Goal: Task Accomplishment & Management: Manage account settings

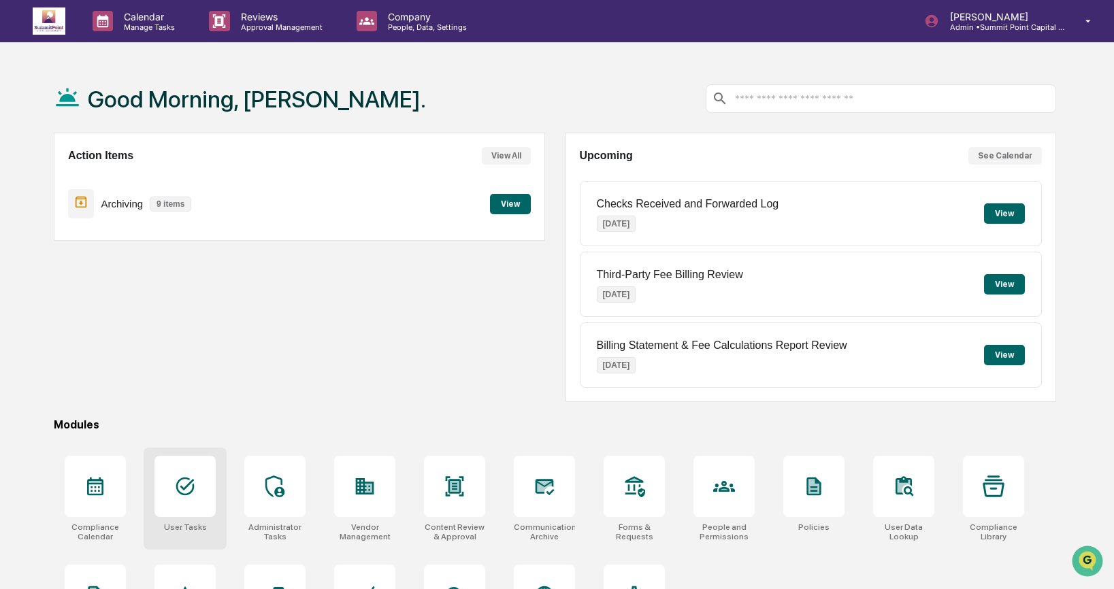
click at [162, 504] on div at bounding box center [185, 486] width 61 height 61
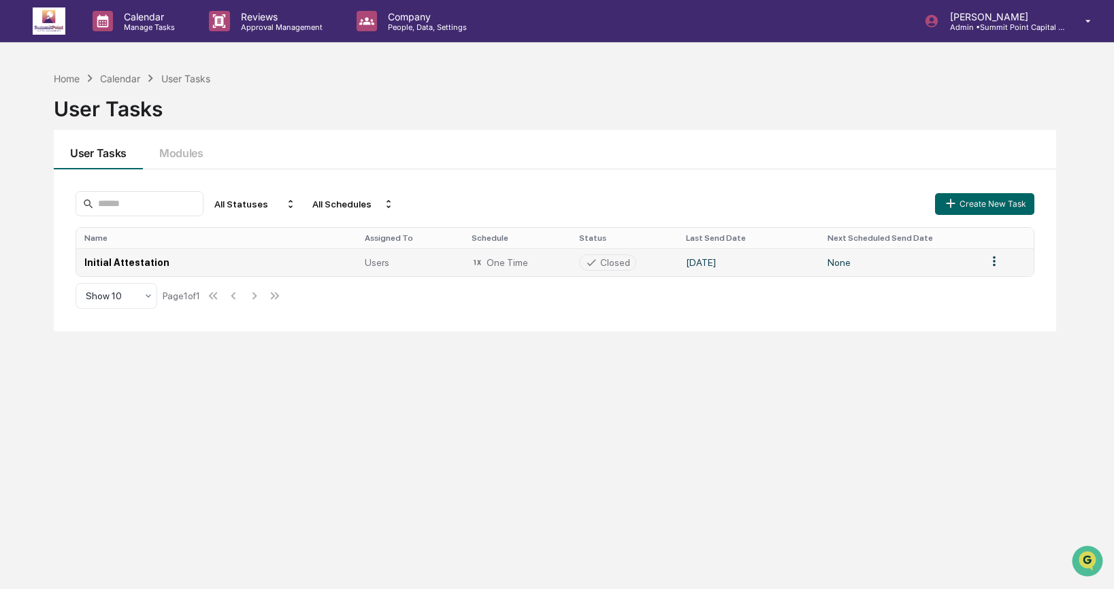
click at [447, 261] on div "Users" at bounding box center [410, 262] width 91 height 11
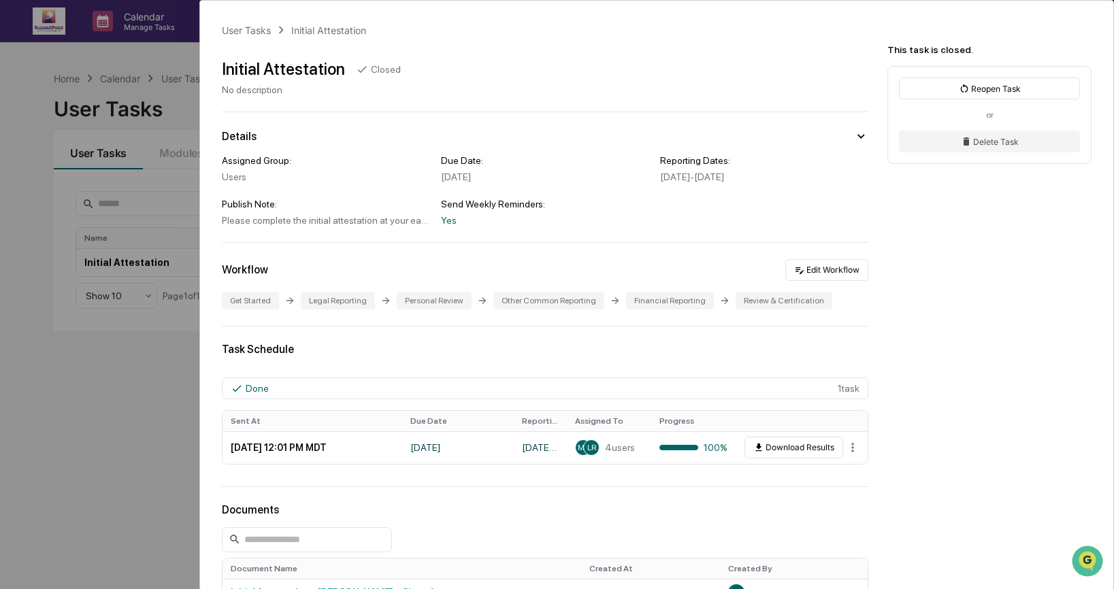
click at [101, 447] on div "User Tasks Initial Attestation Initial Attestation Closed No description Detail…" at bounding box center [557, 294] width 1114 height 589
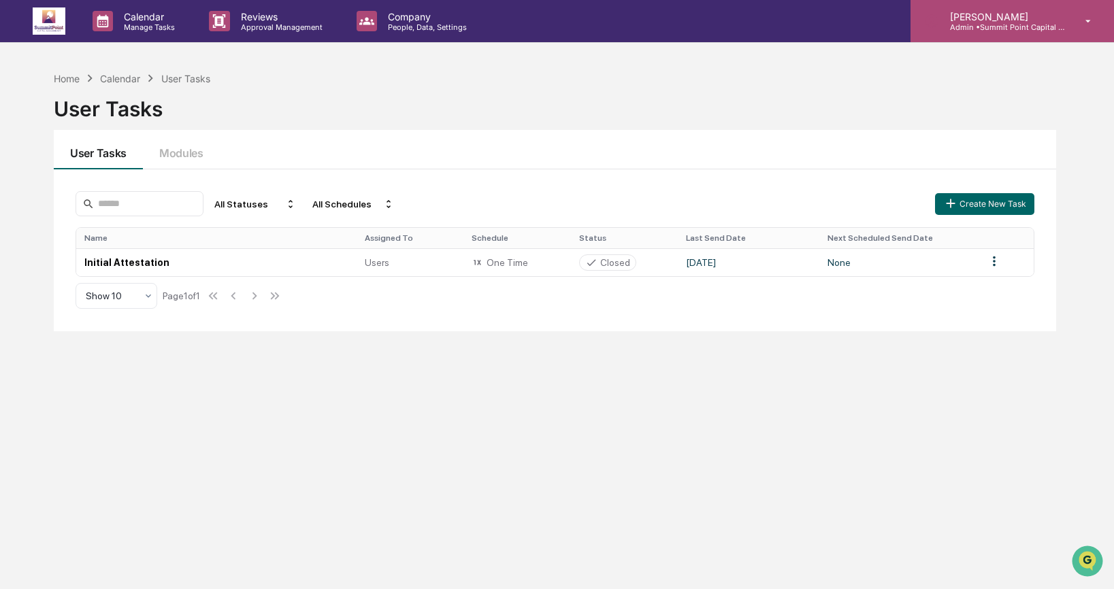
click at [979, 9] on div "Lindsay Rider Admin • Summit Point Capital Management" at bounding box center [1013, 21] width 204 height 42
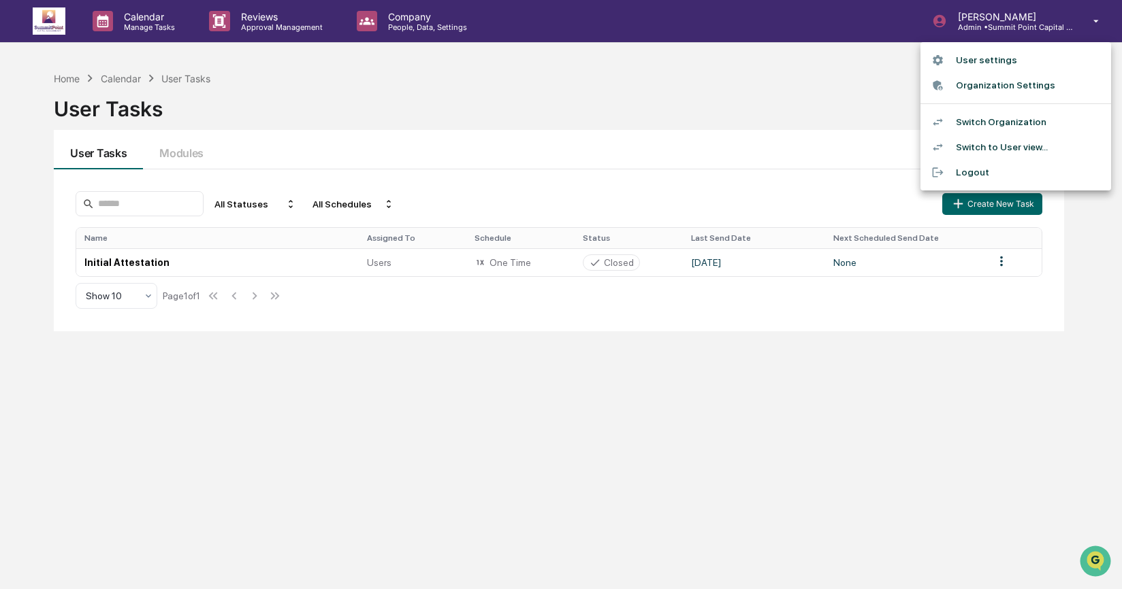
click at [993, 144] on li "Switch to User view..." at bounding box center [1015, 147] width 191 height 25
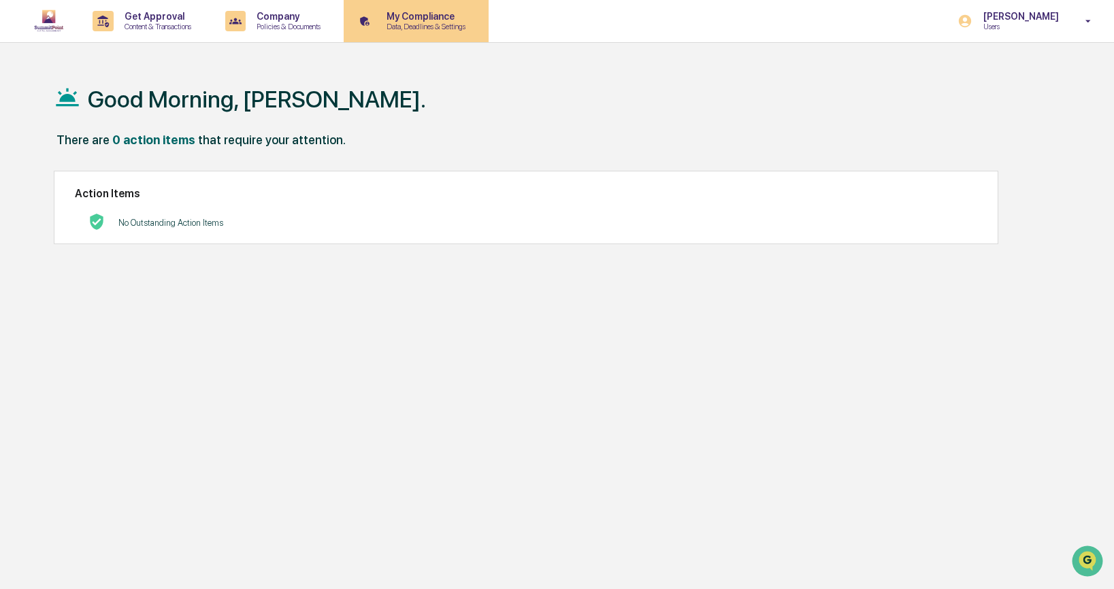
click at [441, 27] on p "Data, Deadlines & Settings" at bounding box center [424, 27] width 97 height 10
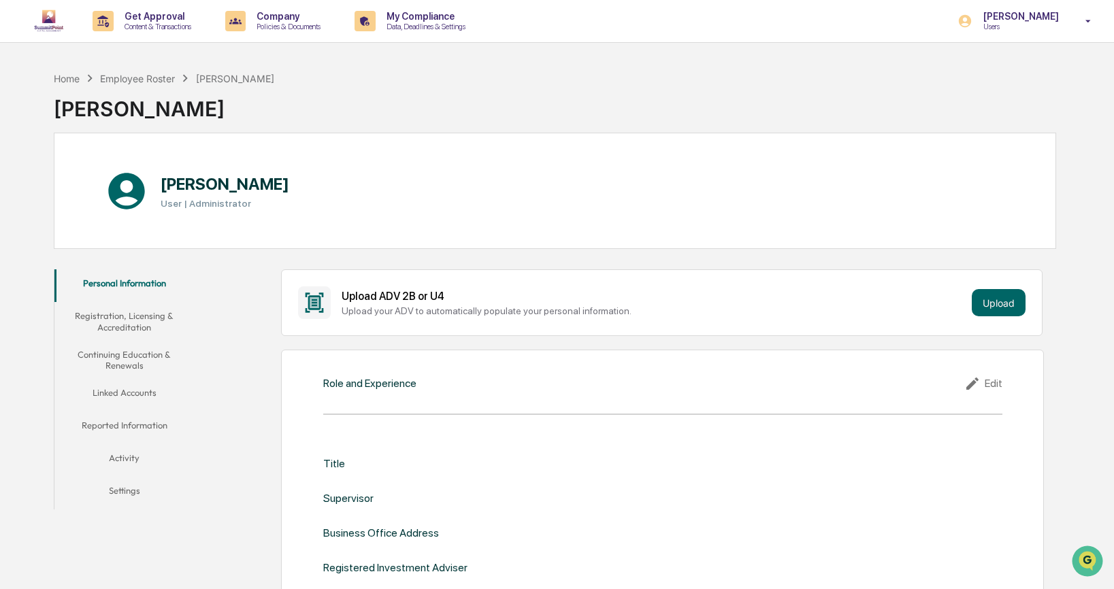
click at [167, 428] on button "Reported Information" at bounding box center [124, 428] width 140 height 33
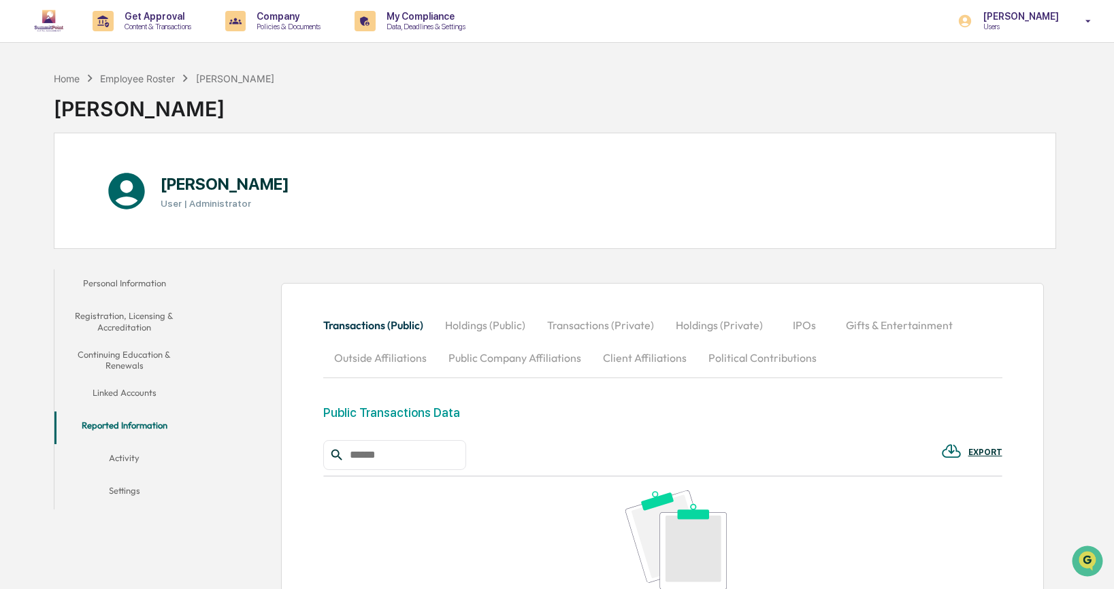
click at [351, 357] on button "Outside Affiliations" at bounding box center [380, 358] width 114 height 33
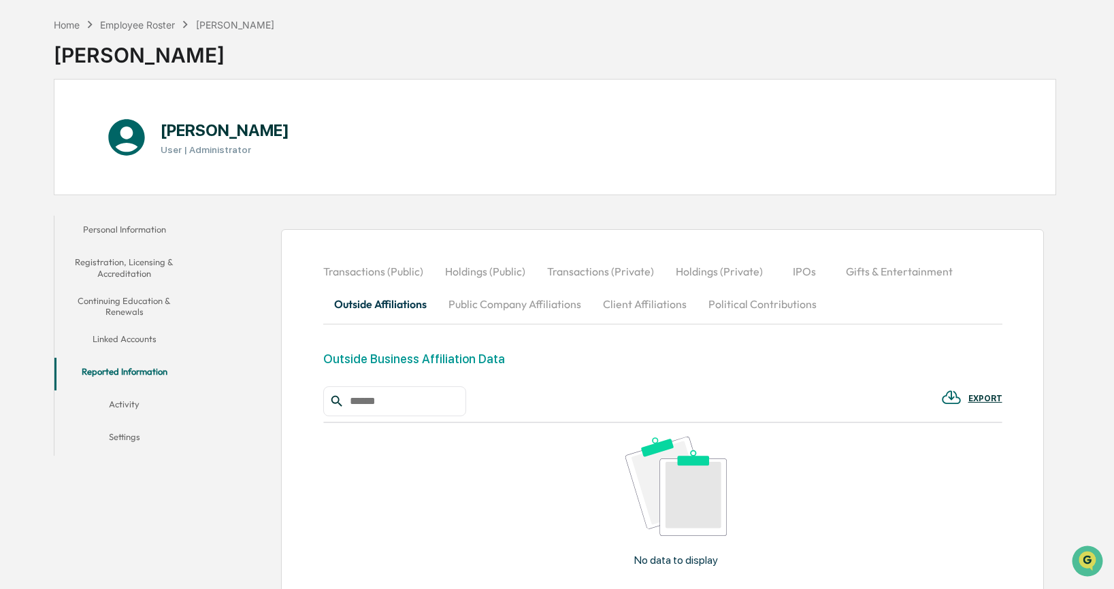
scroll to position [39, 0]
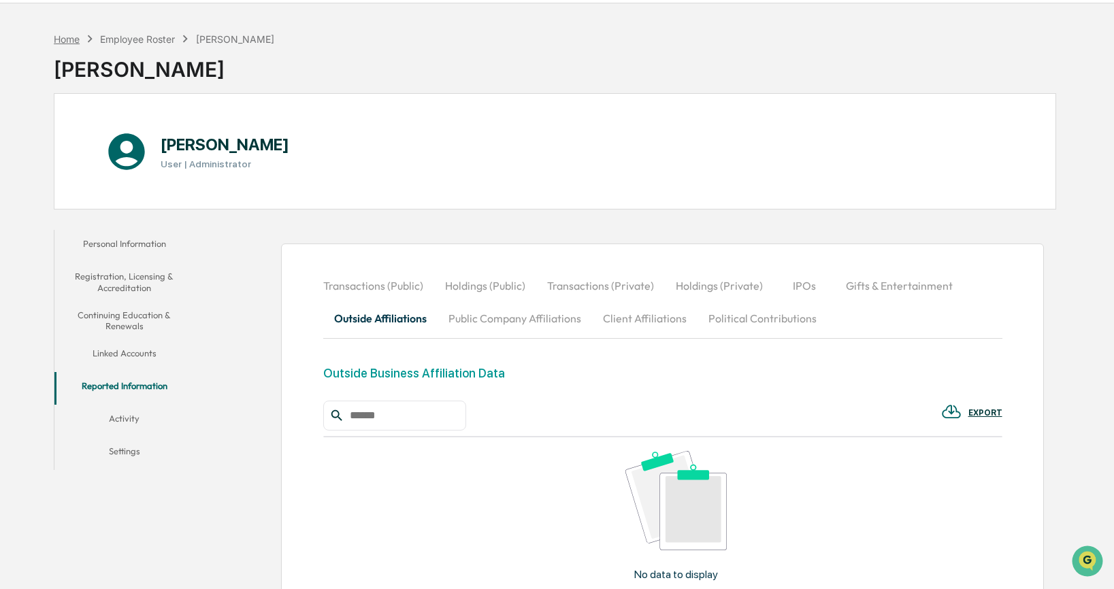
click at [74, 42] on div "Home" at bounding box center [67, 39] width 26 height 12
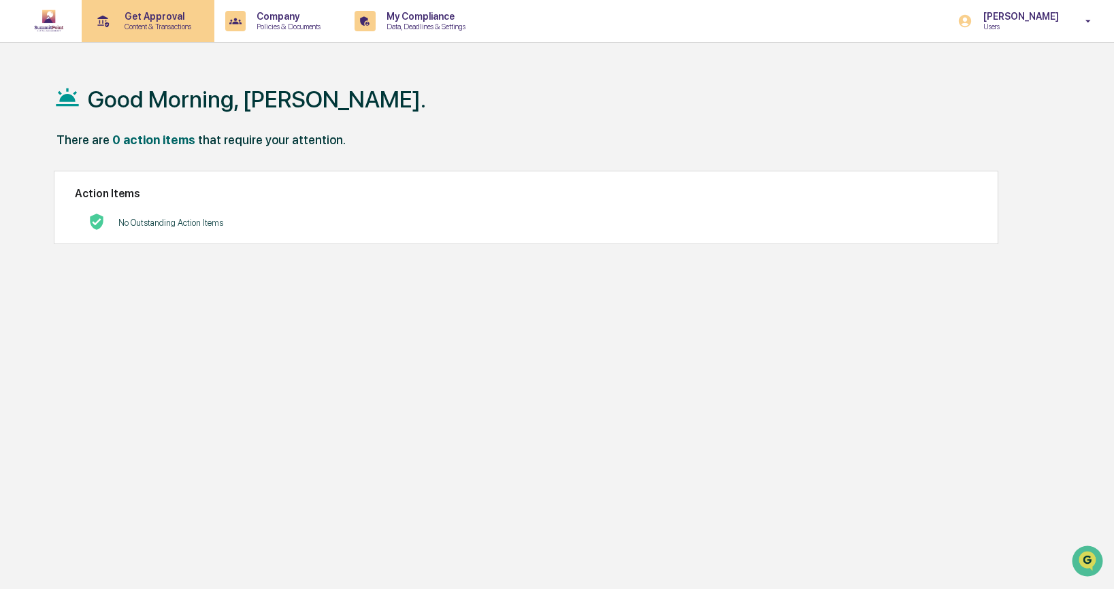
click at [187, 20] on p "Get Approval" at bounding box center [156, 16] width 84 height 11
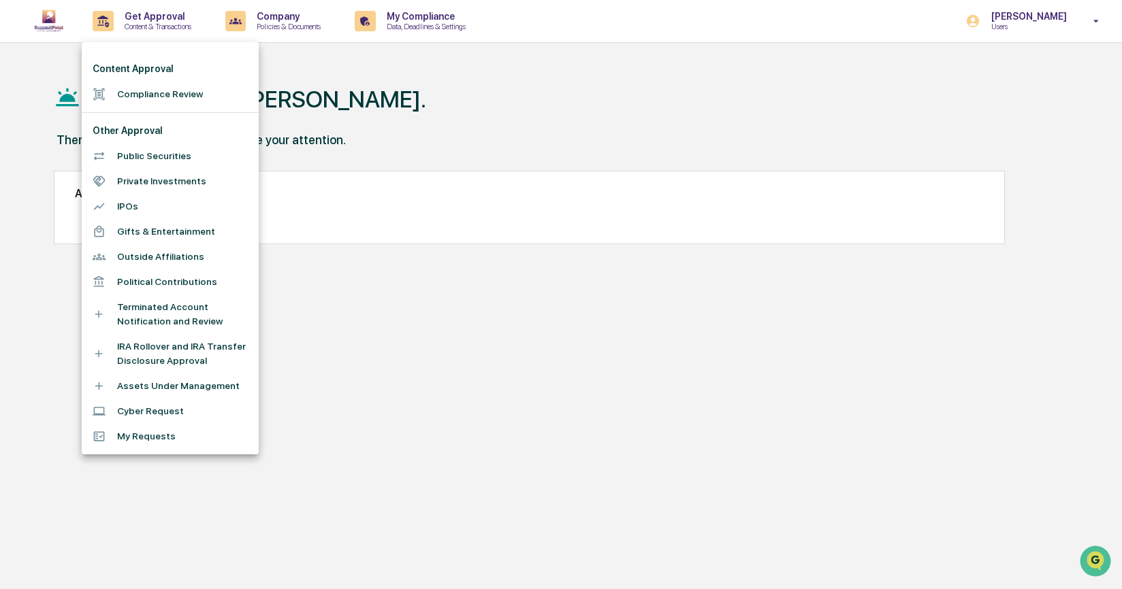
click at [173, 254] on li "Outside Affiliations" at bounding box center [170, 256] width 177 height 25
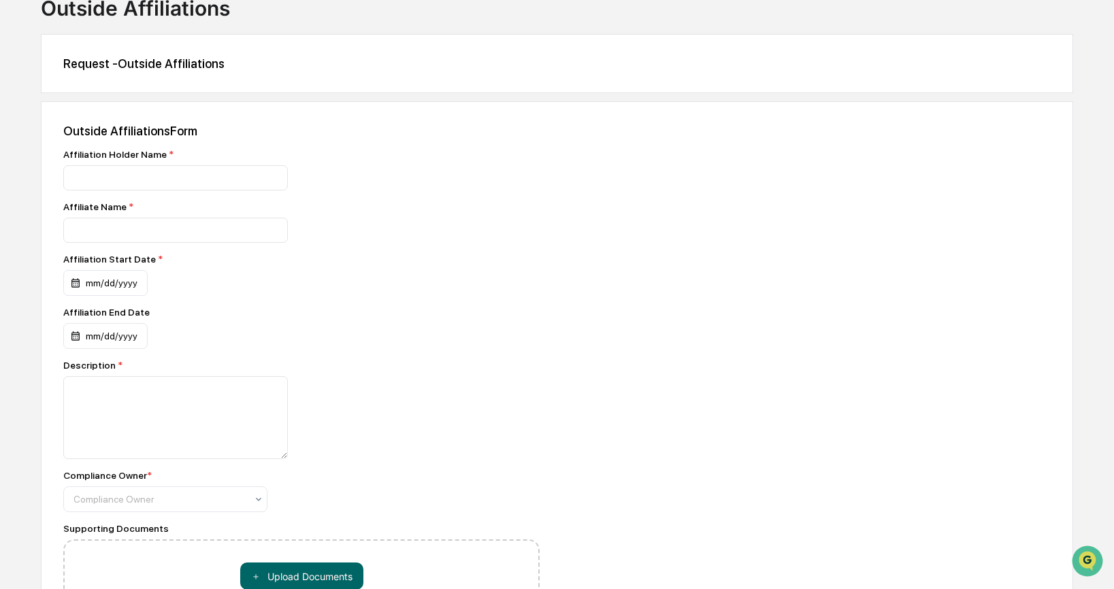
scroll to position [97, 0]
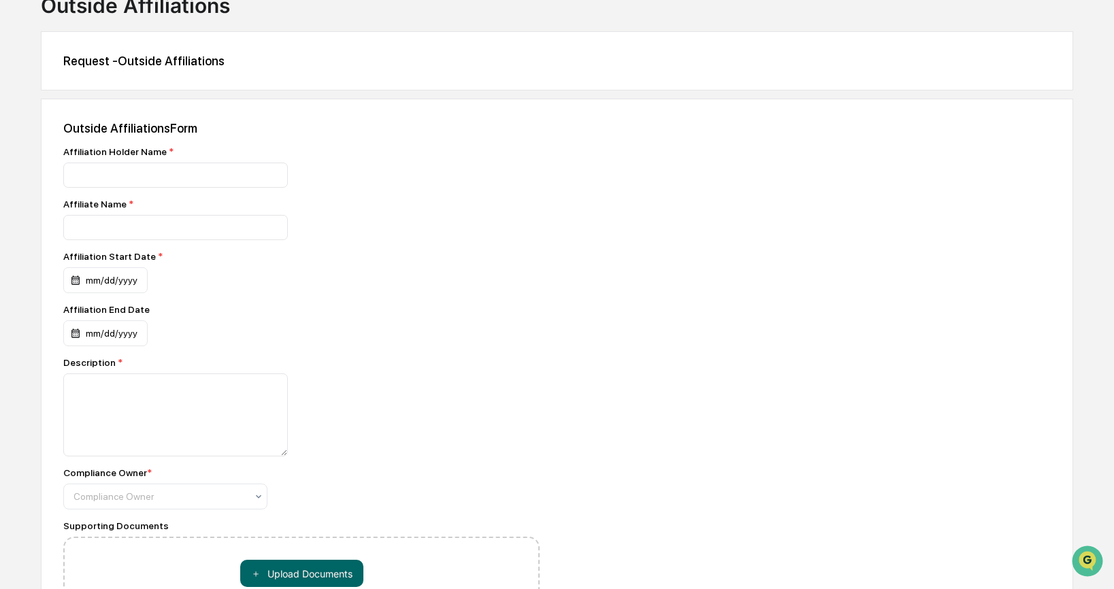
click at [434, 143] on div "Outside Affiliations Form Affiliation Holder Name * Affiliate Name * Affiliatio…" at bounding box center [557, 393] width 1033 height 589
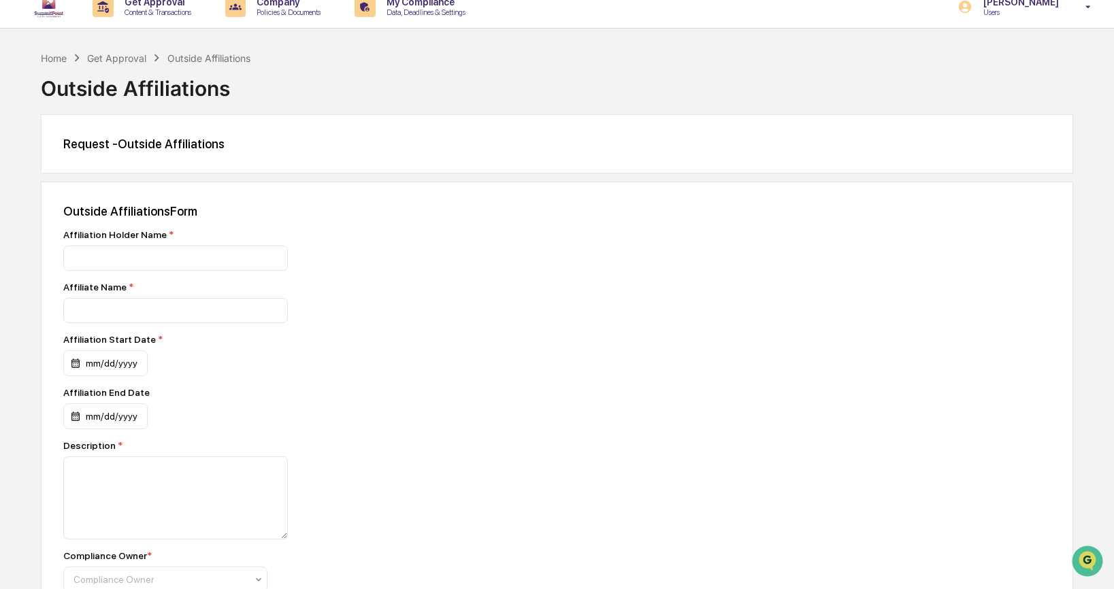
scroll to position [0, 0]
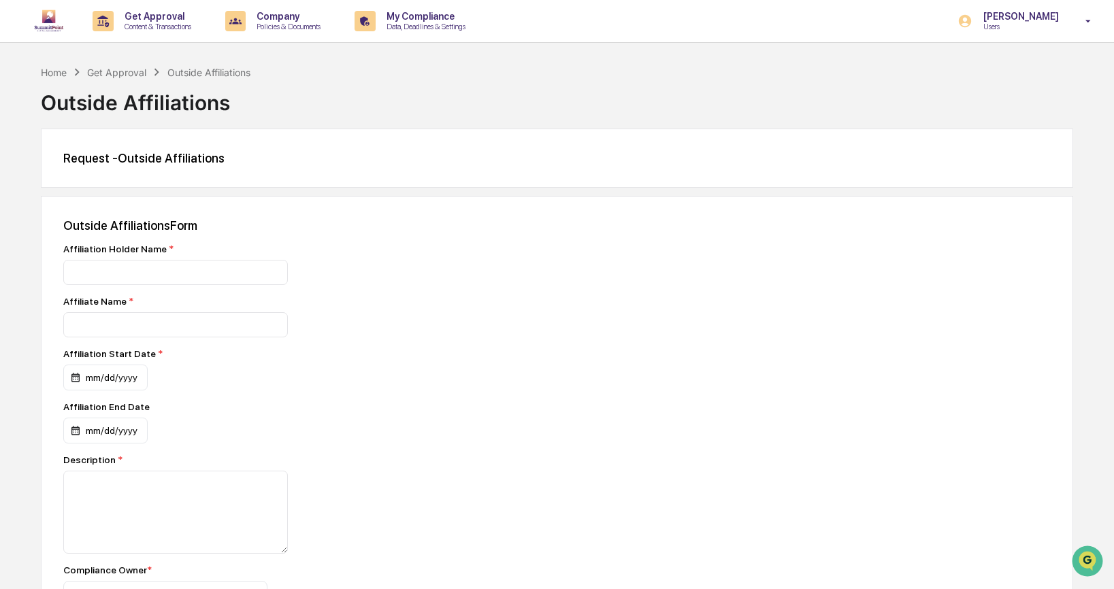
click at [1032, 38] on div "Lindsay Rider Users" at bounding box center [1029, 21] width 170 height 42
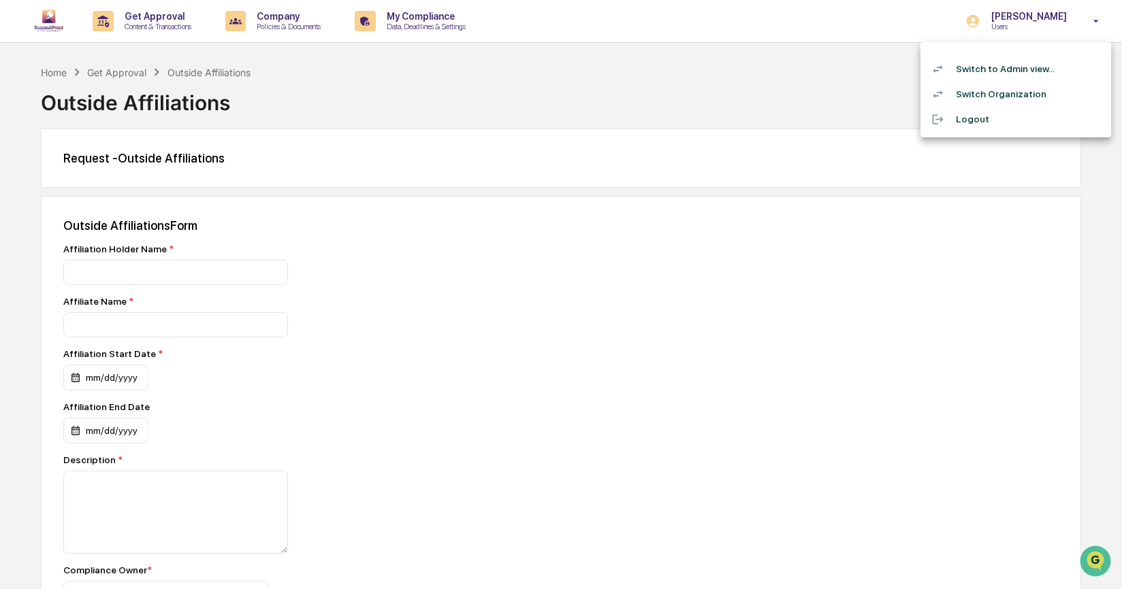
click at [1055, 72] on li "Switch to Admin view..." at bounding box center [1015, 68] width 191 height 25
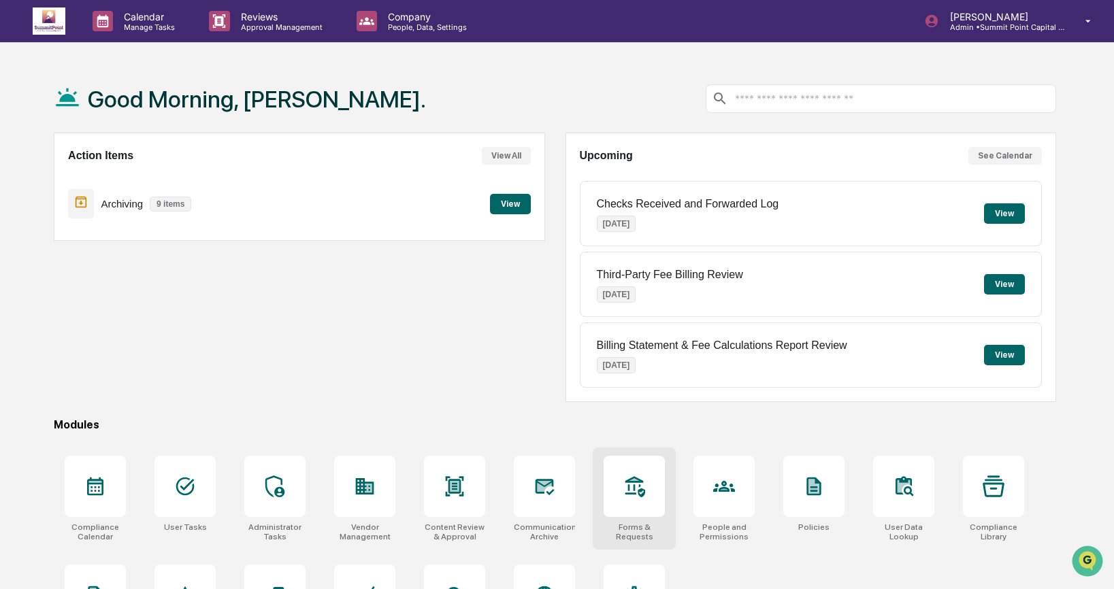
click at [610, 491] on div at bounding box center [634, 486] width 61 height 61
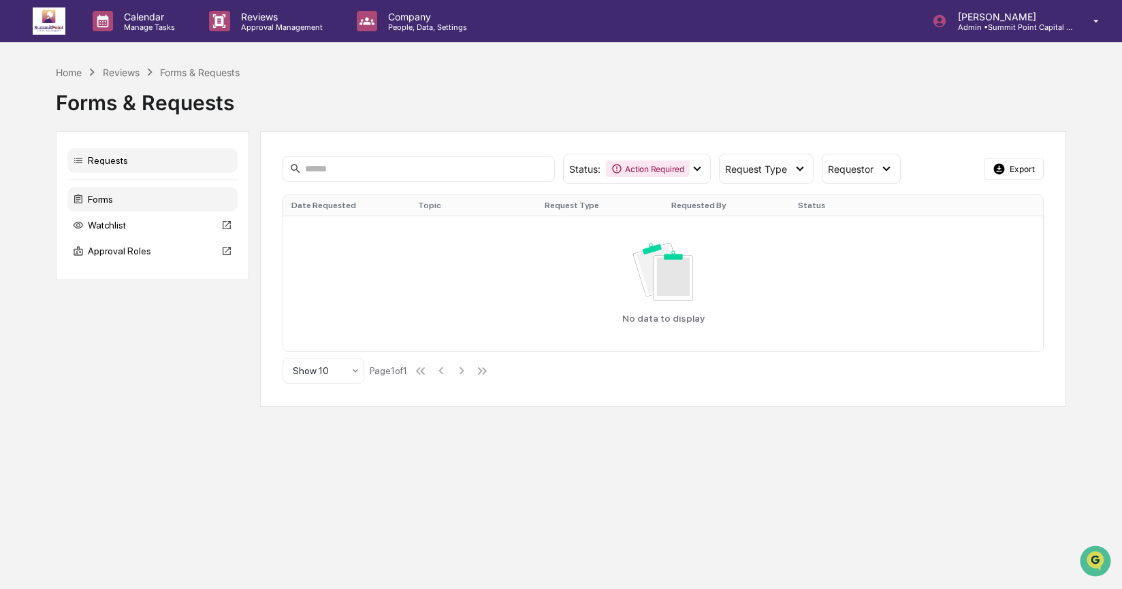
click at [136, 204] on div "Forms" at bounding box center [152, 199] width 170 height 25
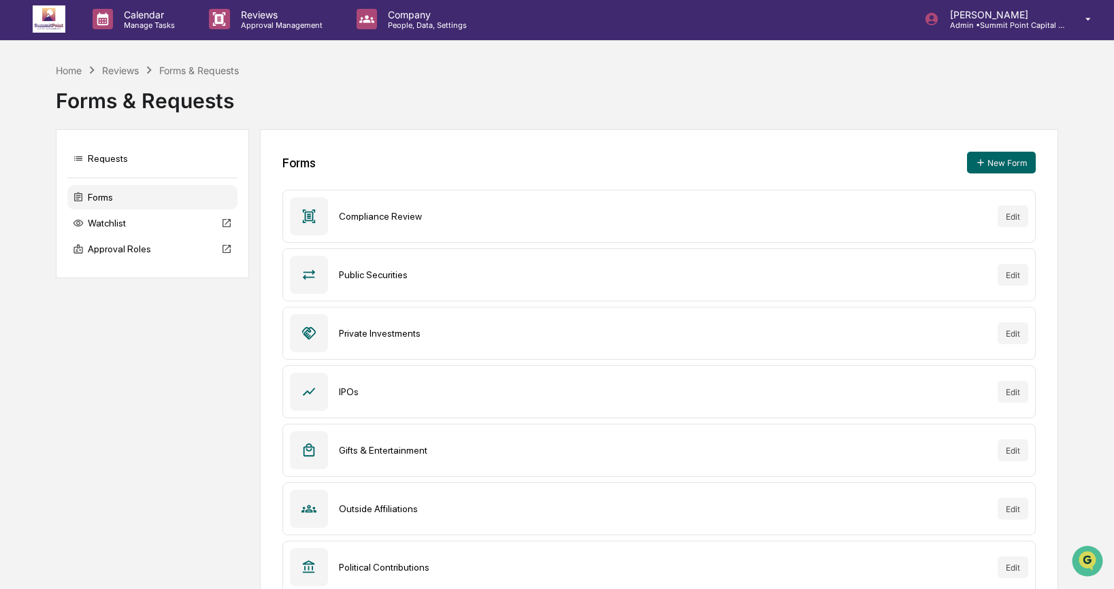
scroll to position [3, 0]
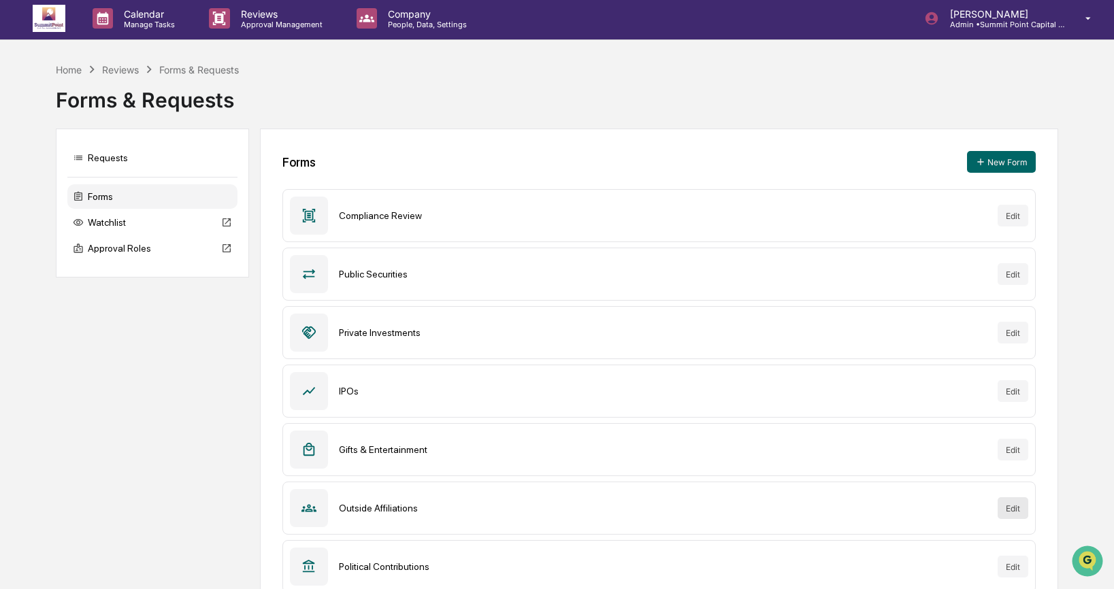
click at [1020, 506] on button "Edit" at bounding box center [1013, 509] width 31 height 22
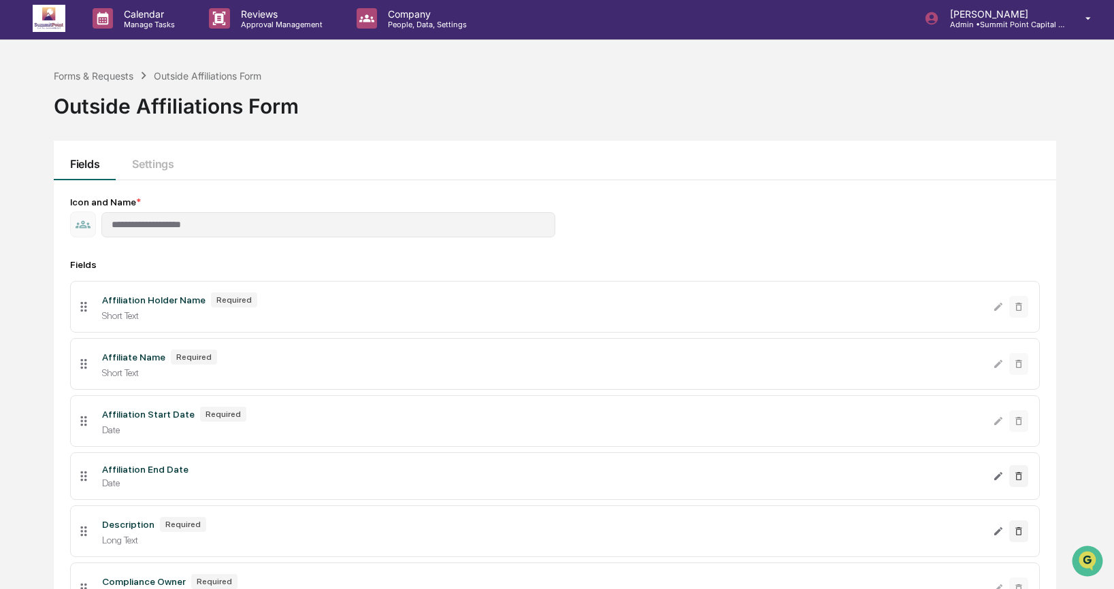
click at [54, 229] on div "**********" at bounding box center [555, 472] width 1003 height 585
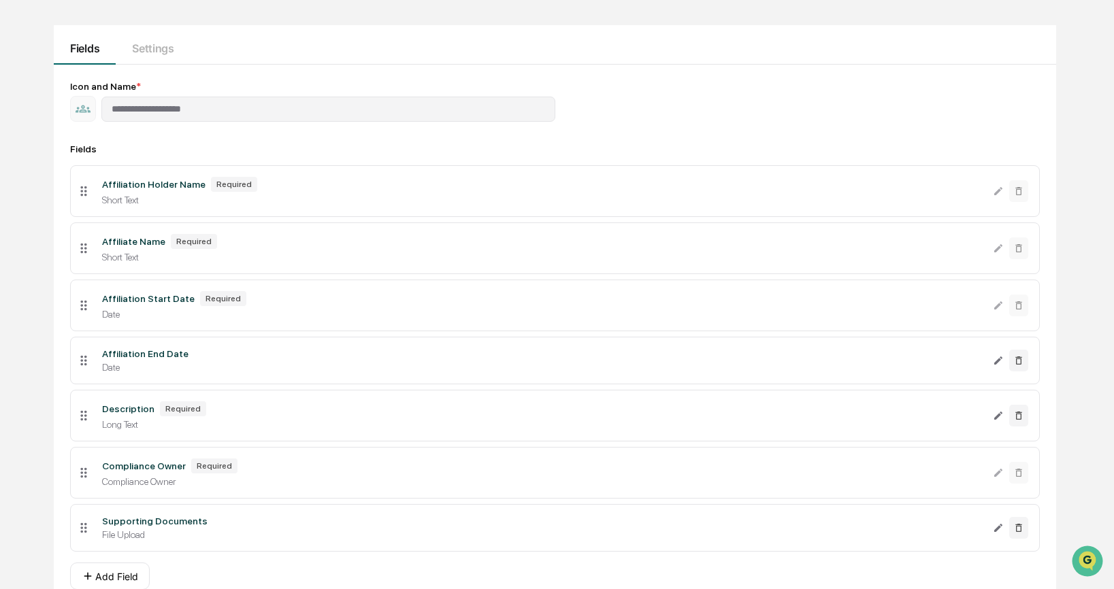
scroll to position [123, 0]
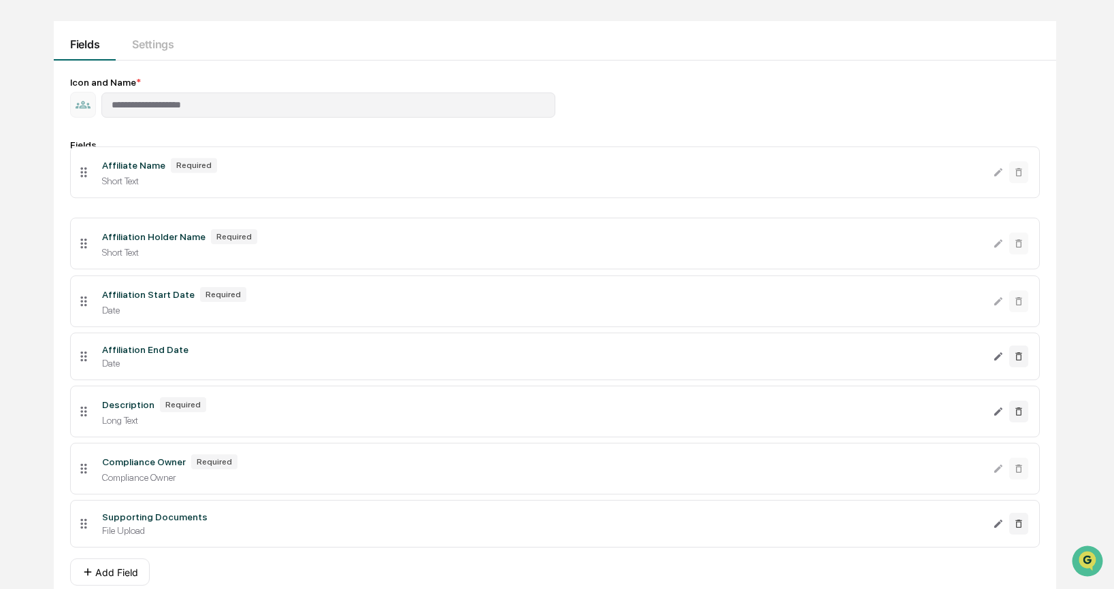
drag, startPoint x: 88, startPoint y: 240, endPoint x: 82, endPoint y: 176, distance: 65.0
click at [82, 176] on icon at bounding box center [83, 172] width 15 height 15
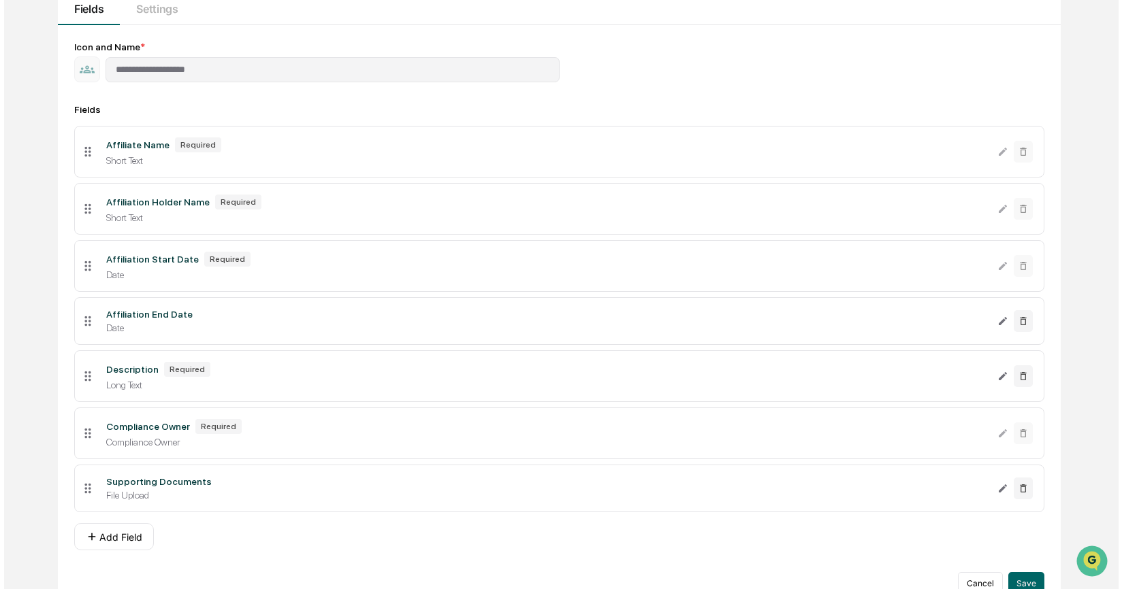
scroll to position [190, 0]
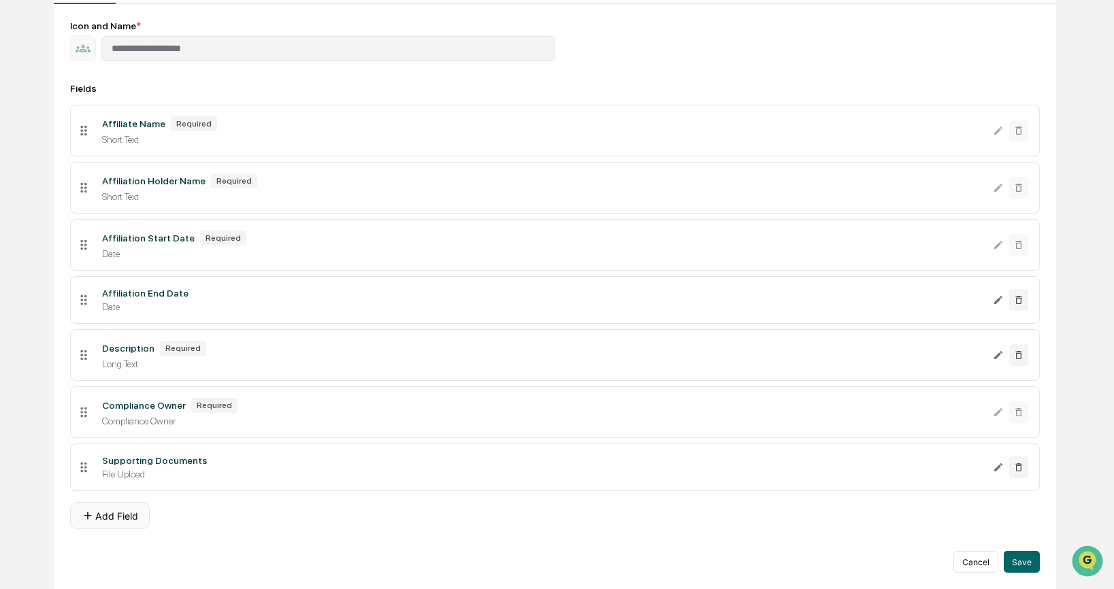
click at [134, 519] on button "Add Field" at bounding box center [110, 515] width 80 height 27
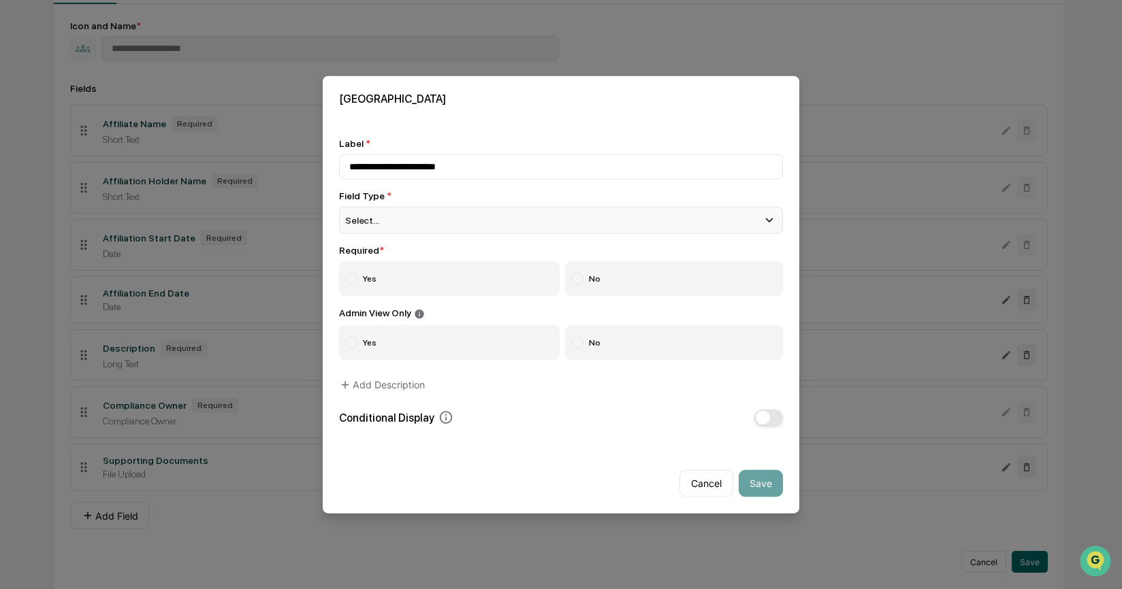
type input "**********"
click at [557, 223] on div "Select..." at bounding box center [561, 220] width 444 height 27
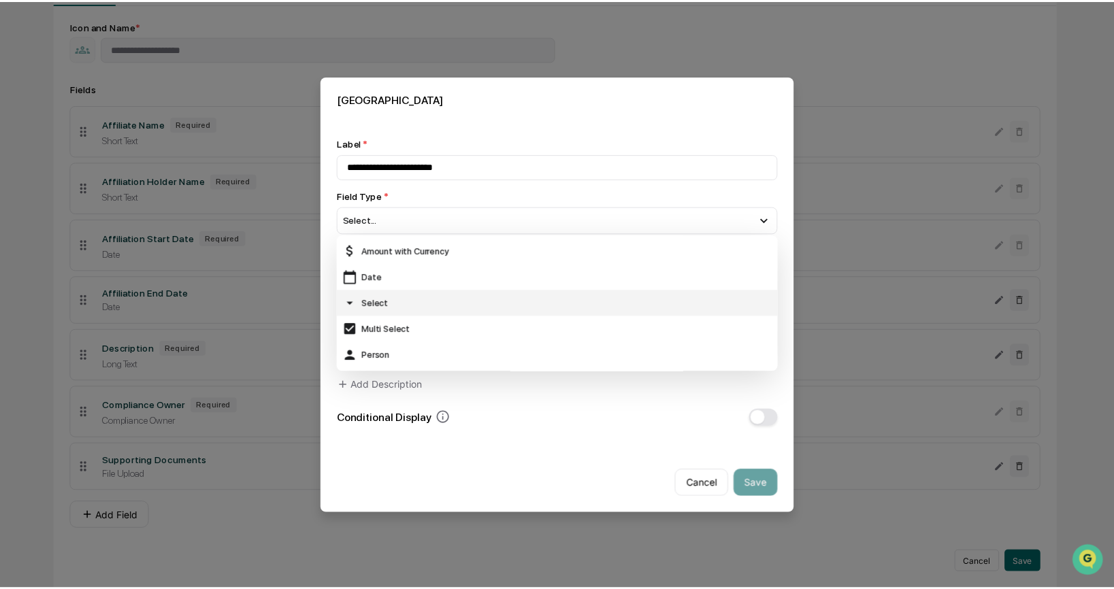
scroll to position [103, 0]
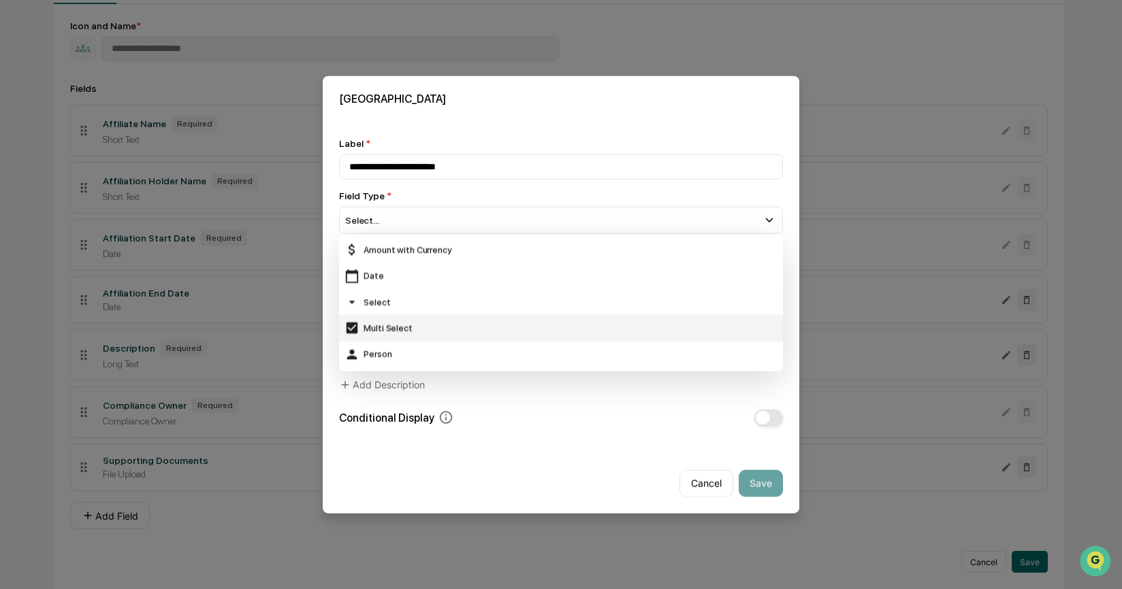
click at [530, 304] on div "Select" at bounding box center [560, 302] width 433 height 15
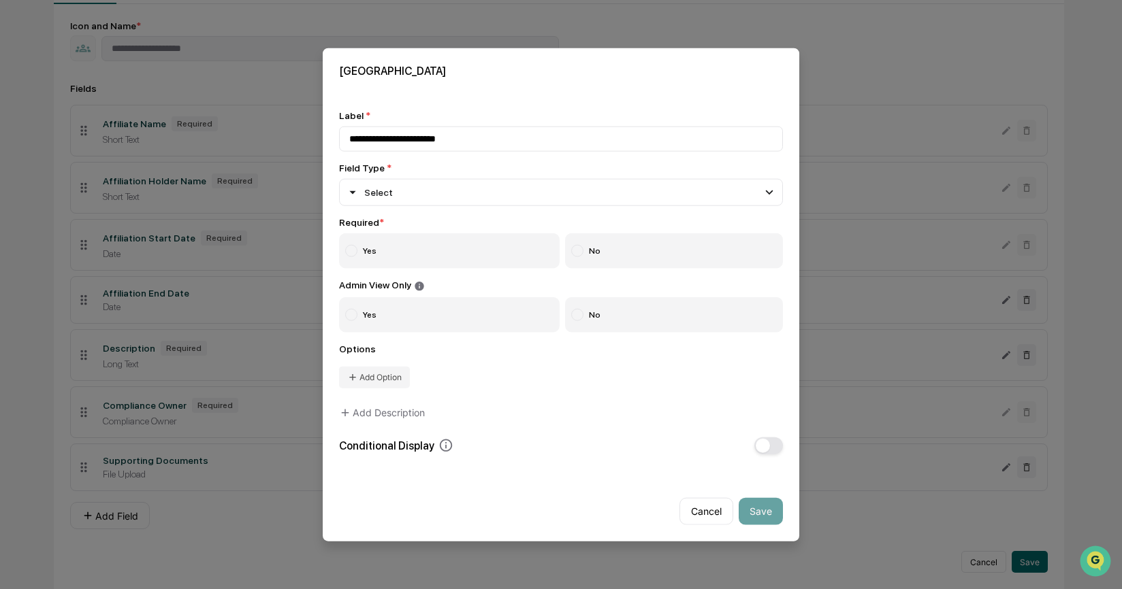
click at [459, 253] on label "Yes" at bounding box center [449, 250] width 221 height 35
click at [613, 317] on label "No" at bounding box center [674, 314] width 218 height 35
click at [380, 382] on button "Add Option" at bounding box center [374, 377] width 71 height 22
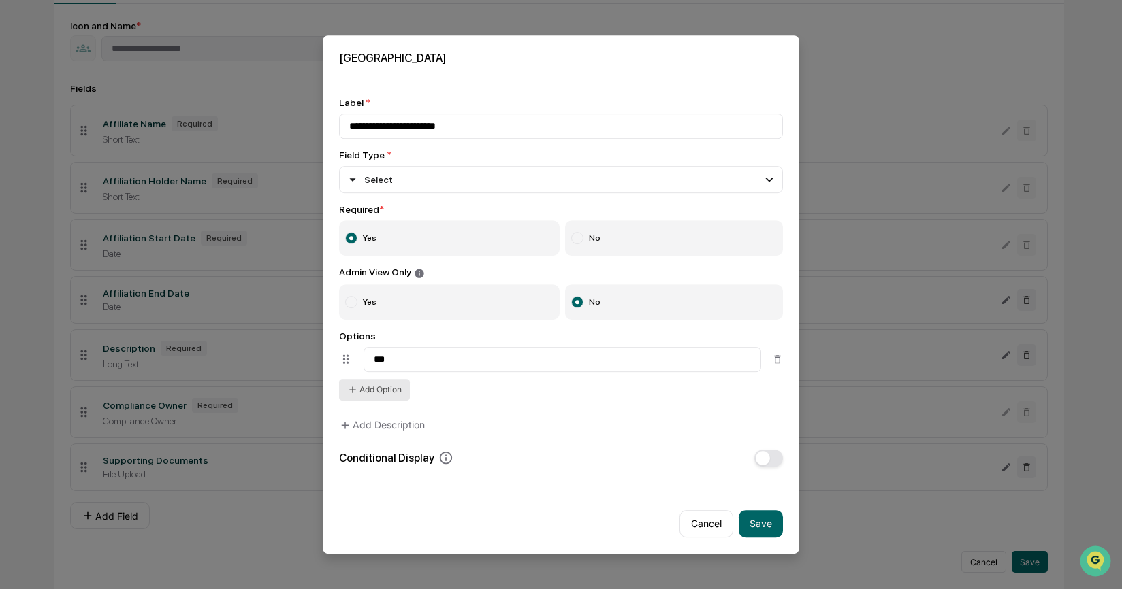
type input "***"
click at [381, 389] on button "Add Option" at bounding box center [374, 390] width 71 height 22
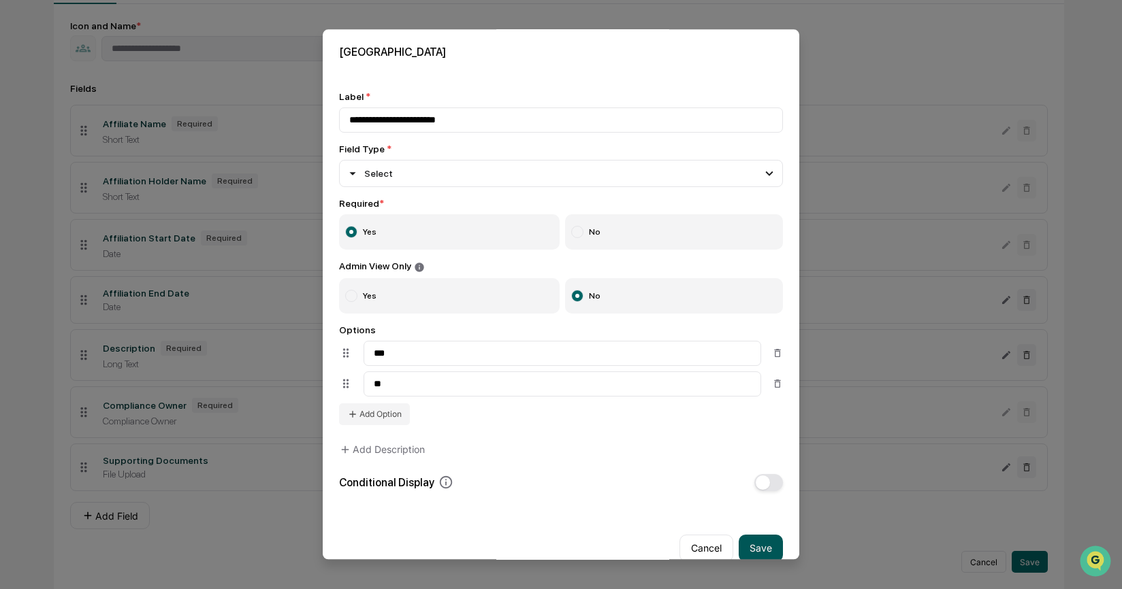
type input "**"
click at [742, 549] on button "Save" at bounding box center [761, 548] width 44 height 27
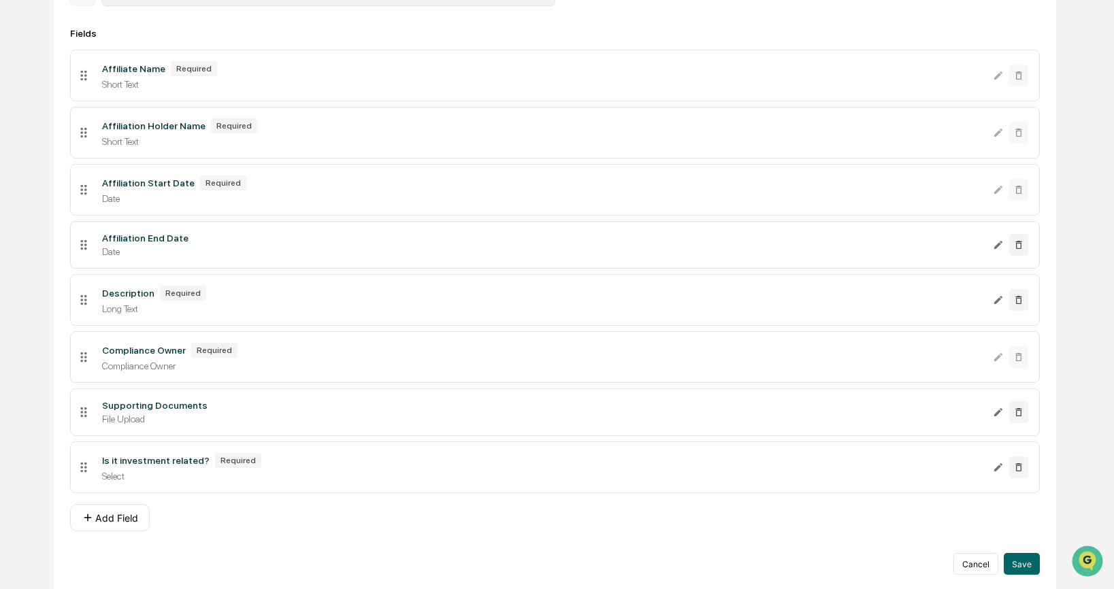
scroll to position [248, 0]
click at [129, 503] on button "Add Field" at bounding box center [110, 515] width 80 height 27
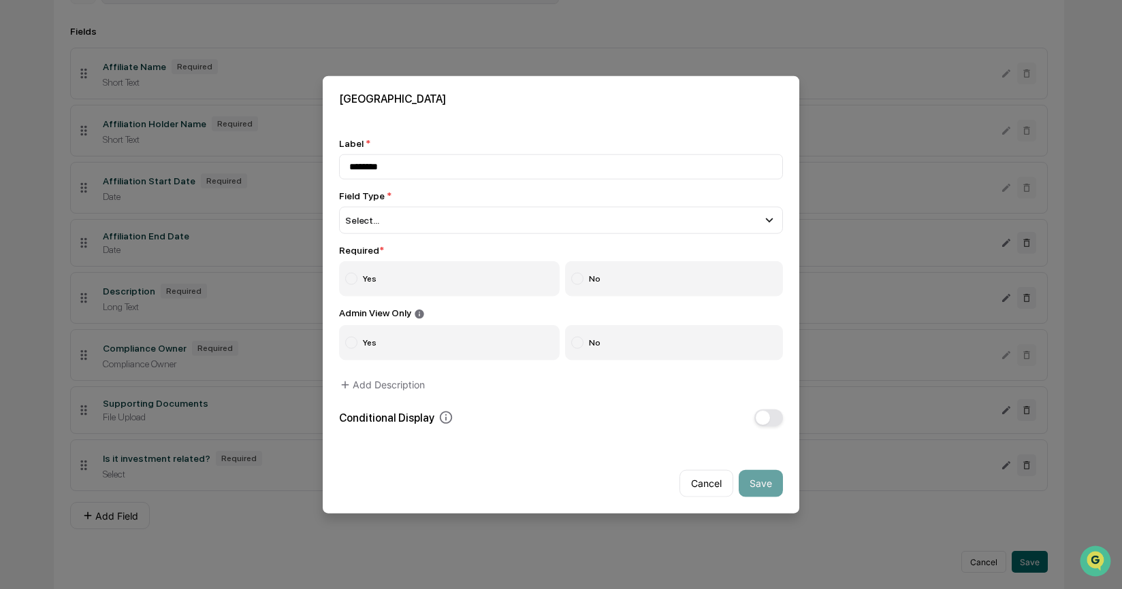
type input "********"
click at [469, 282] on label "Yes" at bounding box center [449, 278] width 221 height 35
click at [653, 360] on label "No" at bounding box center [674, 342] width 218 height 35
click at [738, 482] on div "Cancel Save" at bounding box center [730, 483] width 103 height 27
click at [392, 213] on div "Select..." at bounding box center [561, 220] width 444 height 27
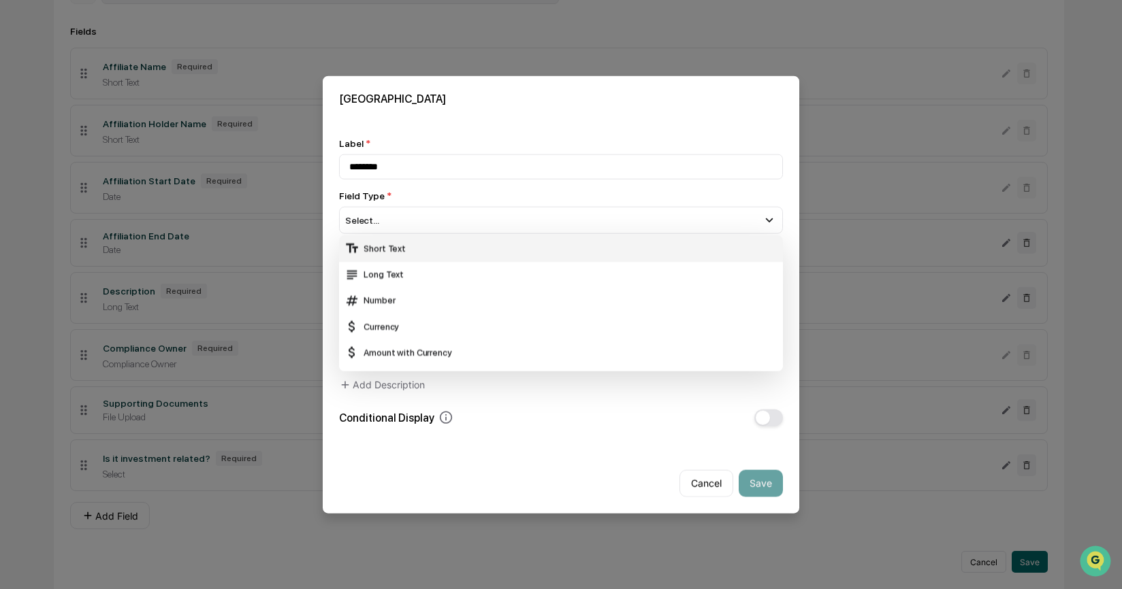
click at [406, 251] on div "Short Text" at bounding box center [560, 248] width 433 height 15
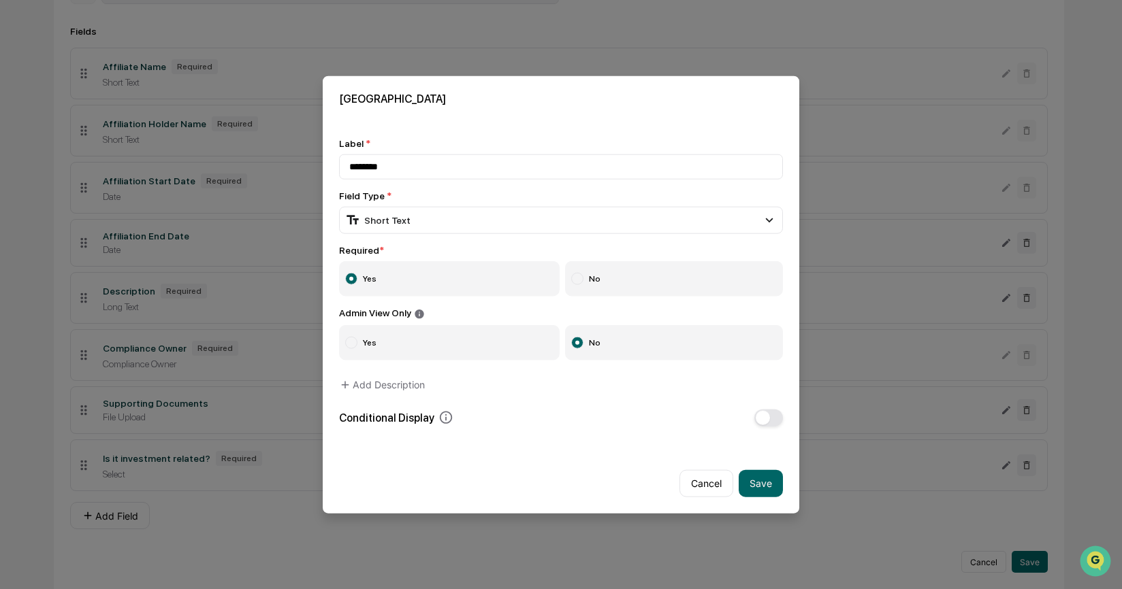
click at [758, 483] on button "Save" at bounding box center [761, 483] width 44 height 27
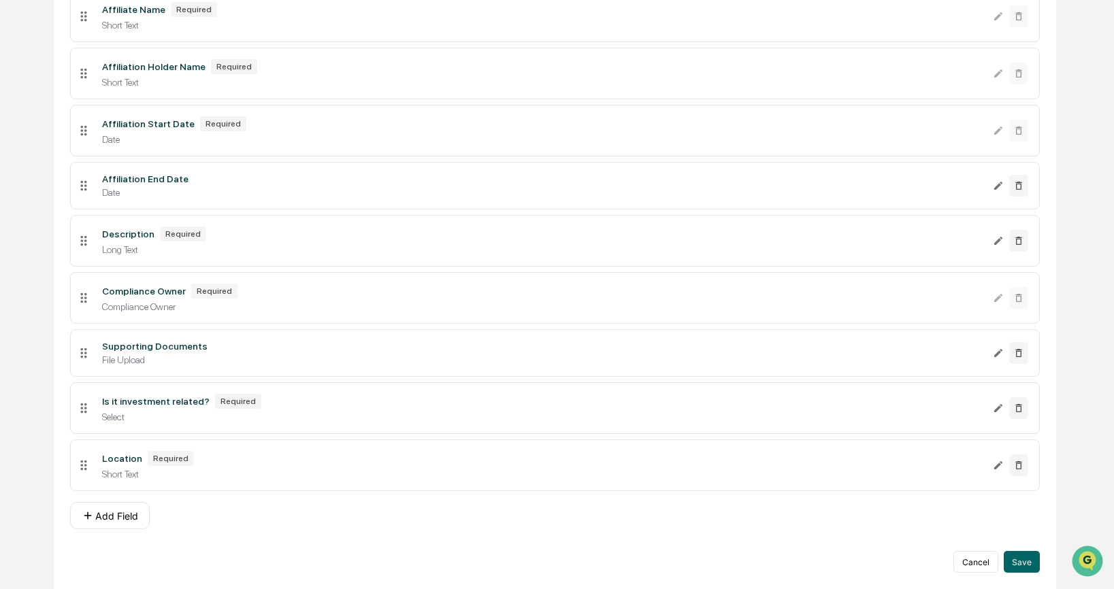
scroll to position [307, 0]
click at [113, 515] on button "Add Field" at bounding box center [110, 515] width 80 height 27
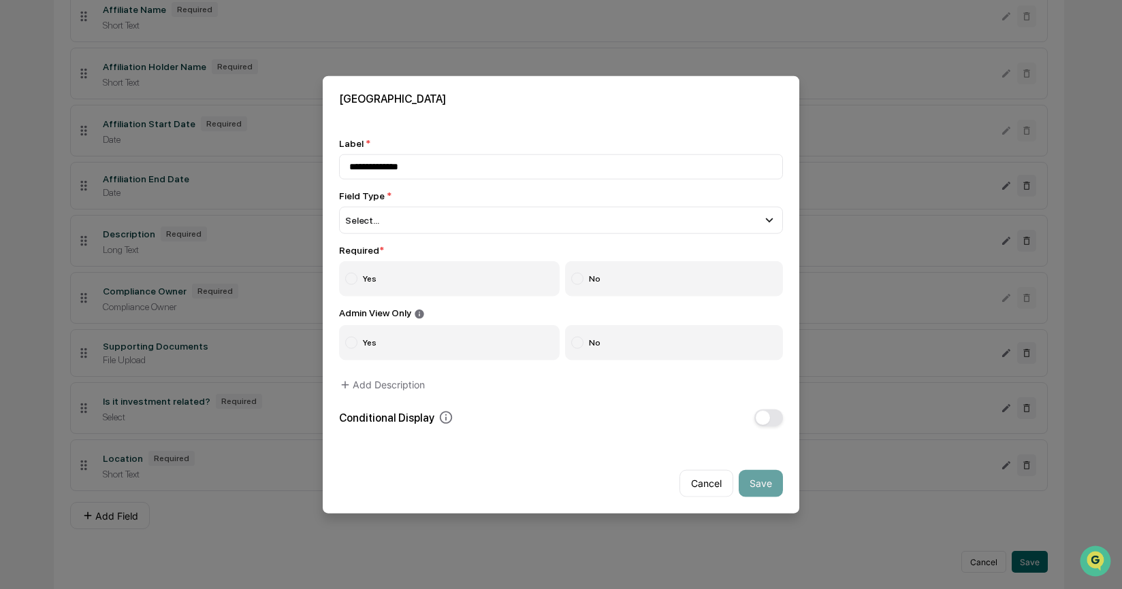
type input "**********"
click at [514, 241] on div "**********" at bounding box center [561, 282] width 444 height 289
click at [509, 230] on div "Select..." at bounding box center [561, 220] width 444 height 27
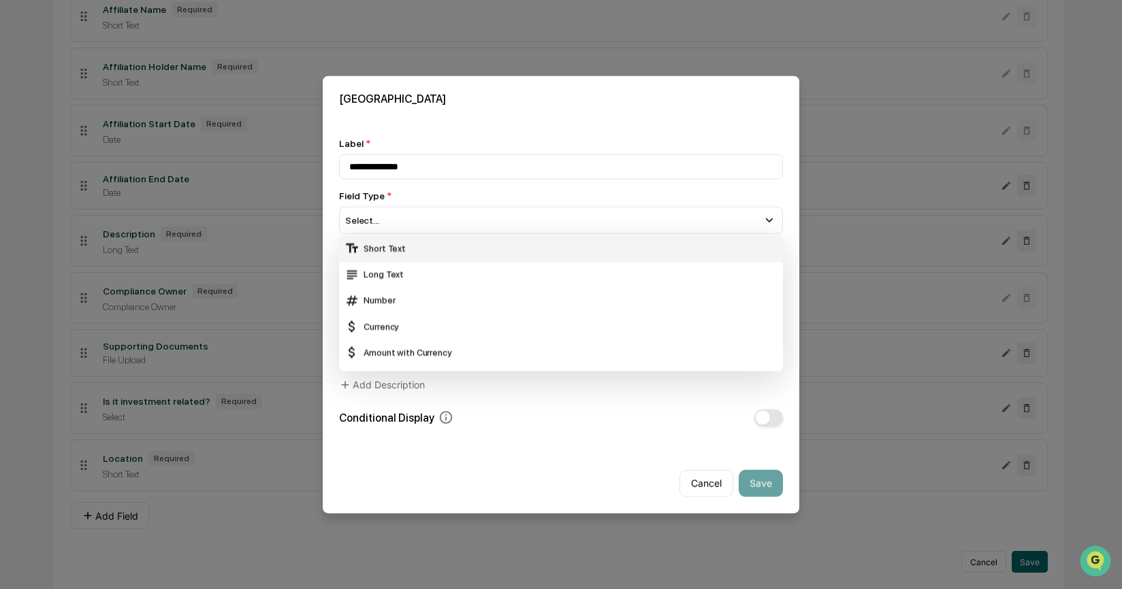
click at [506, 244] on div "Short Text" at bounding box center [560, 248] width 433 height 15
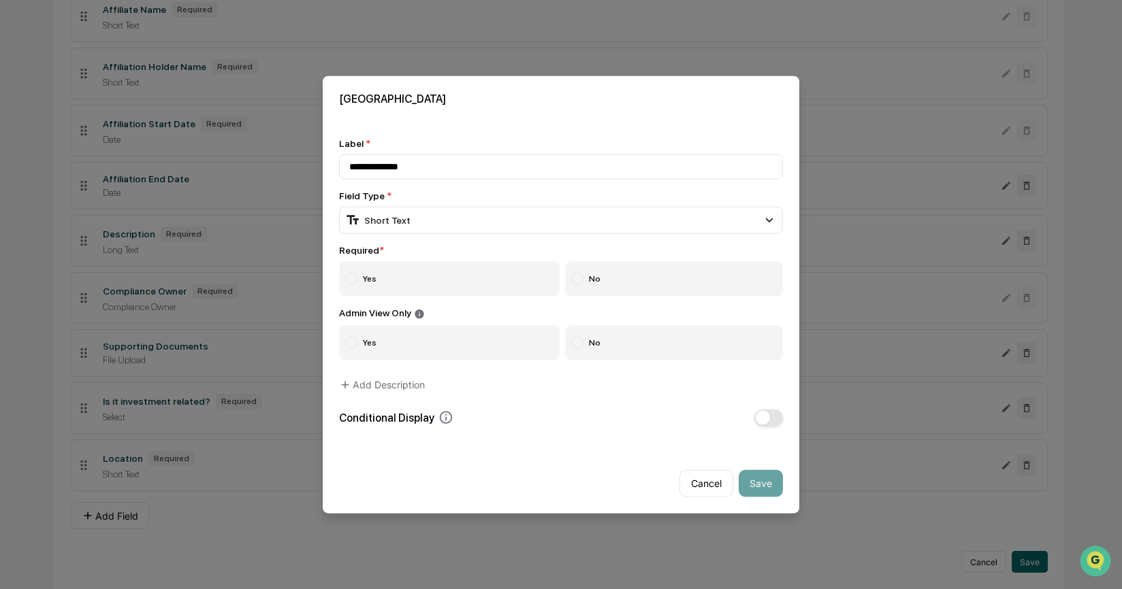
click at [510, 282] on label "Yes" at bounding box center [449, 278] width 221 height 35
click at [666, 351] on label "No" at bounding box center [674, 342] width 218 height 35
click at [766, 491] on button "Save" at bounding box center [761, 483] width 44 height 27
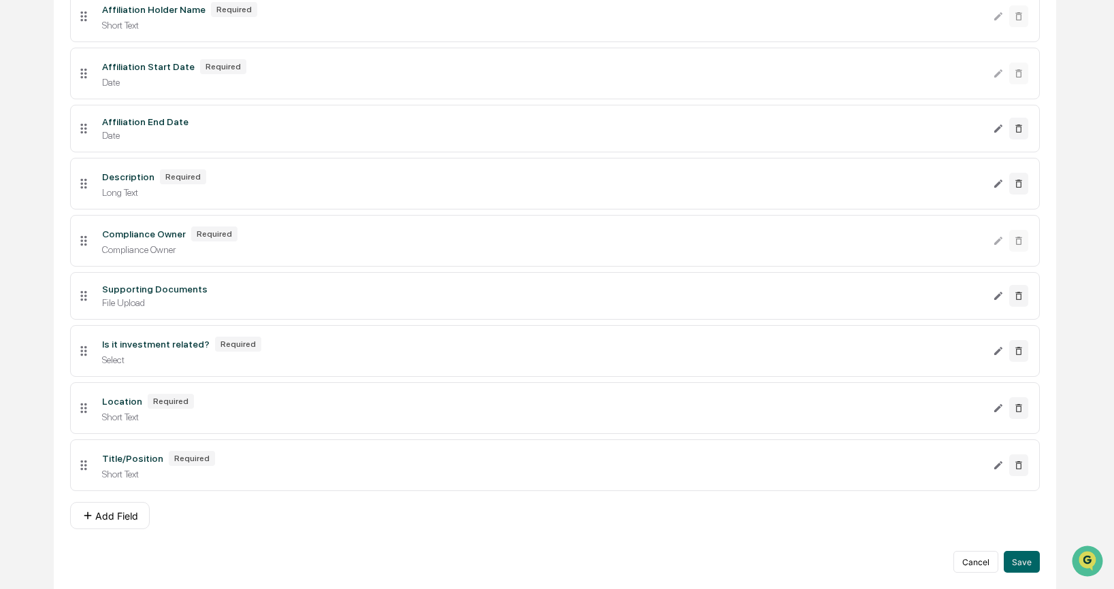
scroll to position [366, 0]
click at [137, 511] on button "Add Field" at bounding box center [110, 515] width 80 height 27
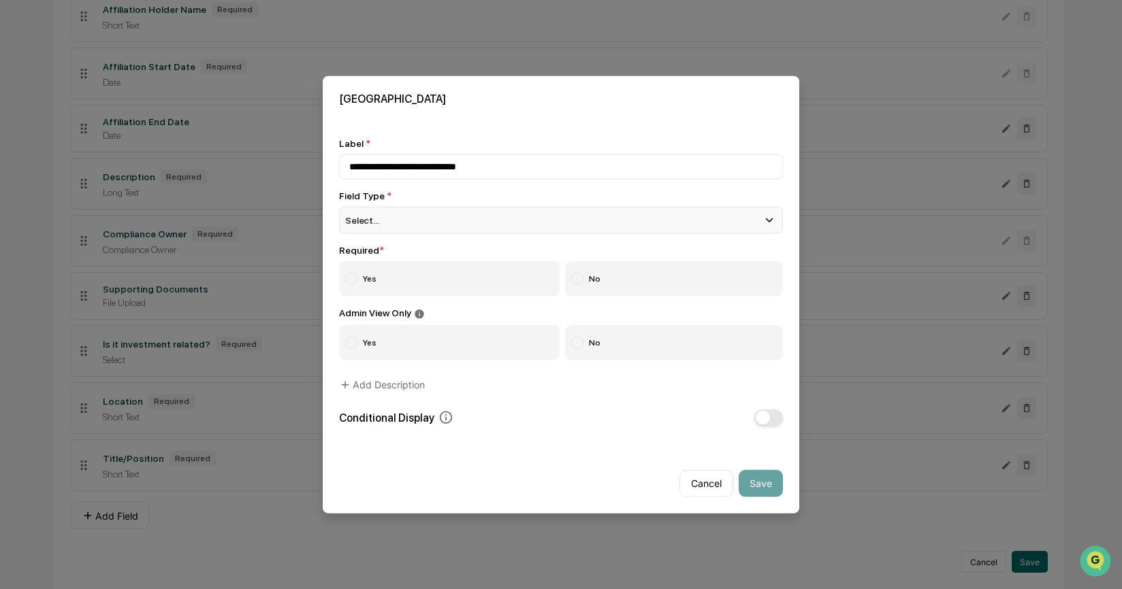
type input "**********"
click at [457, 216] on div "Select..." at bounding box center [561, 220] width 444 height 27
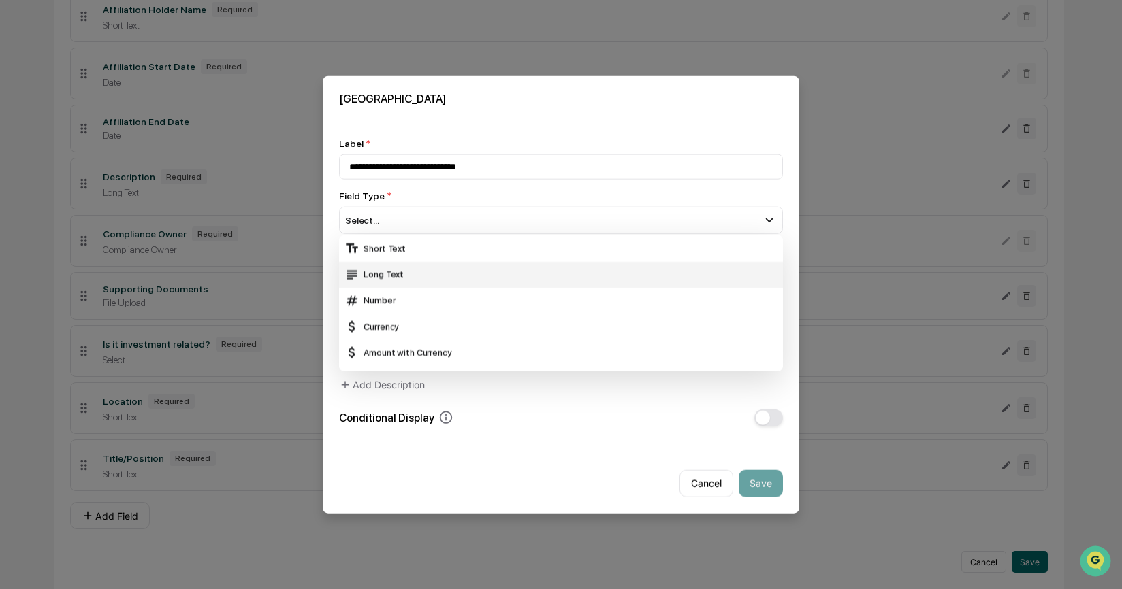
click at [448, 270] on div "Long Text" at bounding box center [560, 274] width 433 height 15
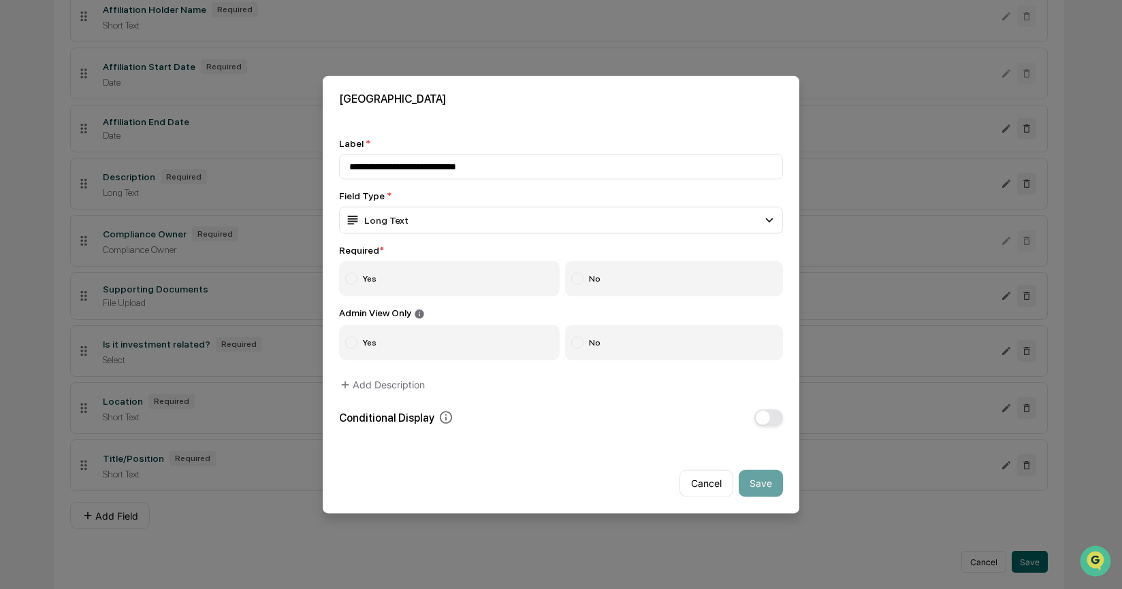
click at [425, 272] on label "Yes" at bounding box center [449, 278] width 221 height 35
click at [658, 344] on label "No" at bounding box center [674, 342] width 218 height 35
drag, startPoint x: 753, startPoint y: 481, endPoint x: 747, endPoint y: 480, distance: 6.8
click at [753, 480] on button "Save" at bounding box center [761, 483] width 44 height 27
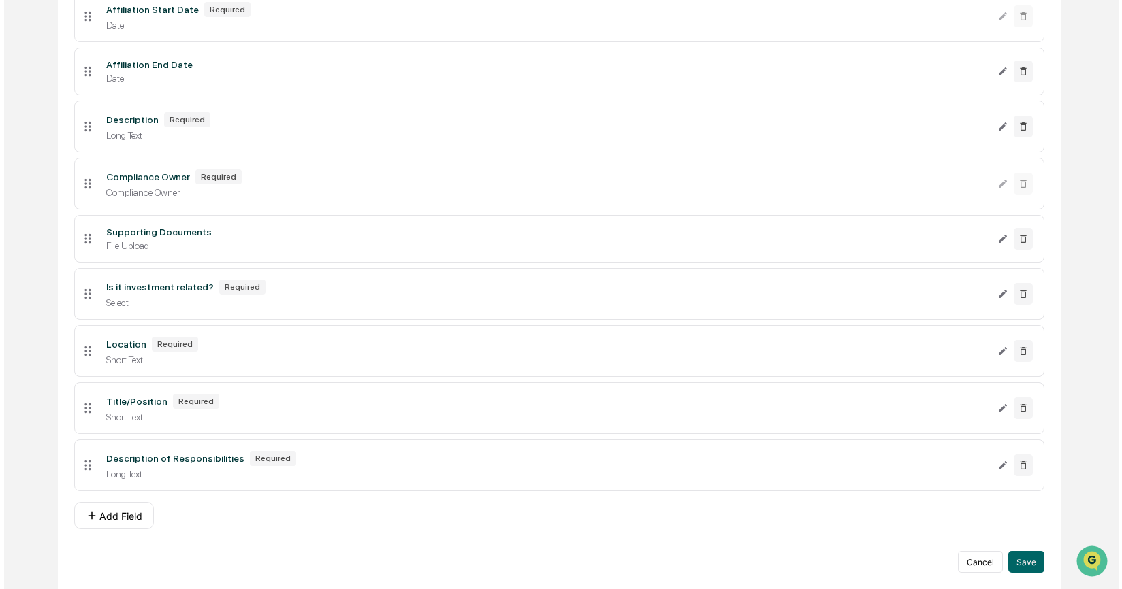
scroll to position [424, 0]
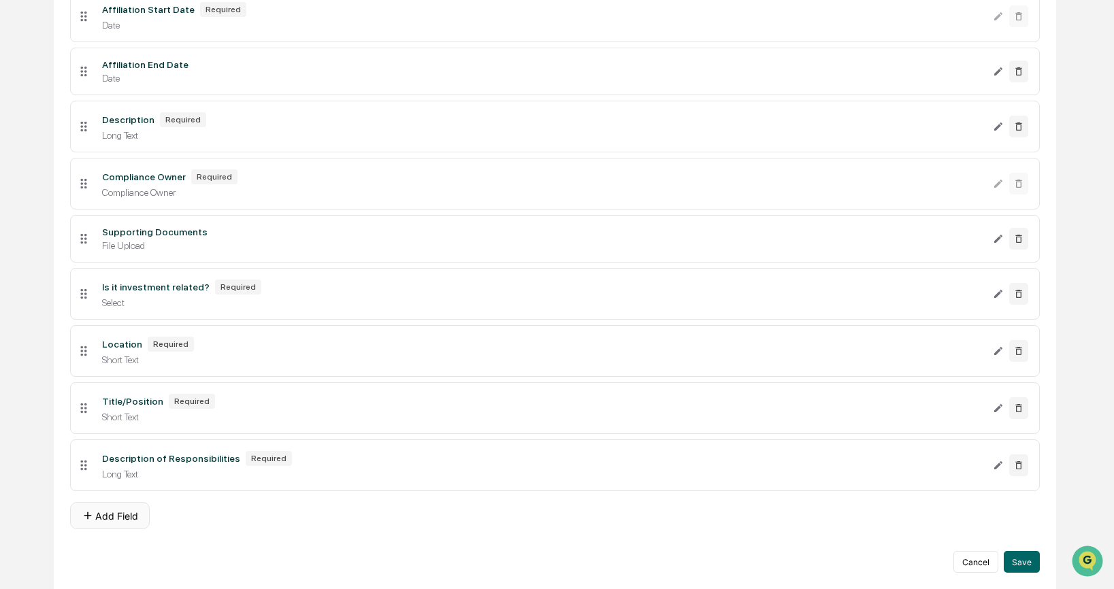
click at [130, 511] on button "Add Field" at bounding box center [110, 515] width 80 height 27
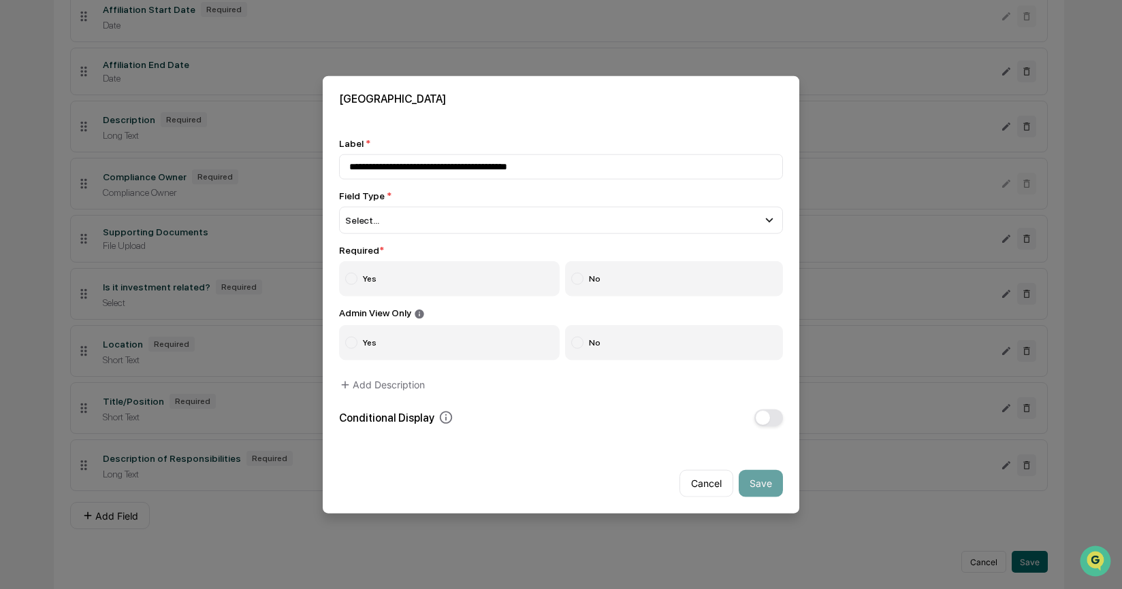
type input "**********"
click at [425, 202] on div "Field Type * Select... Short Text Long Text Number Currency Amount with Currenc…" at bounding box center [561, 213] width 444 height 44
click at [427, 227] on div "Select..." at bounding box center [561, 220] width 444 height 27
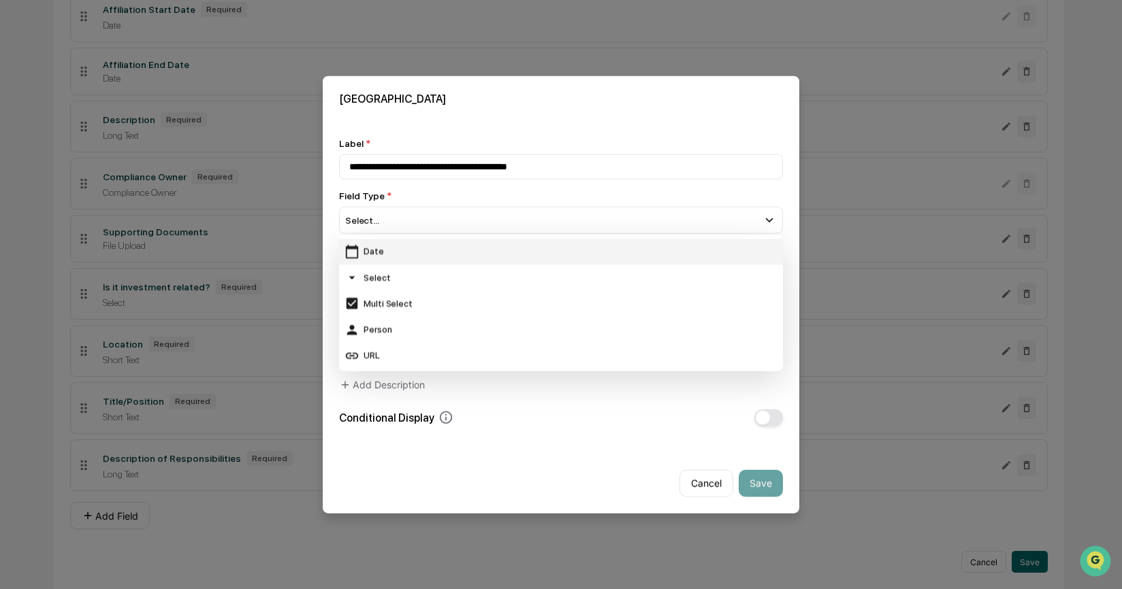
scroll to position [141, 0]
click at [413, 267] on div "Select" at bounding box center [560, 264] width 433 height 15
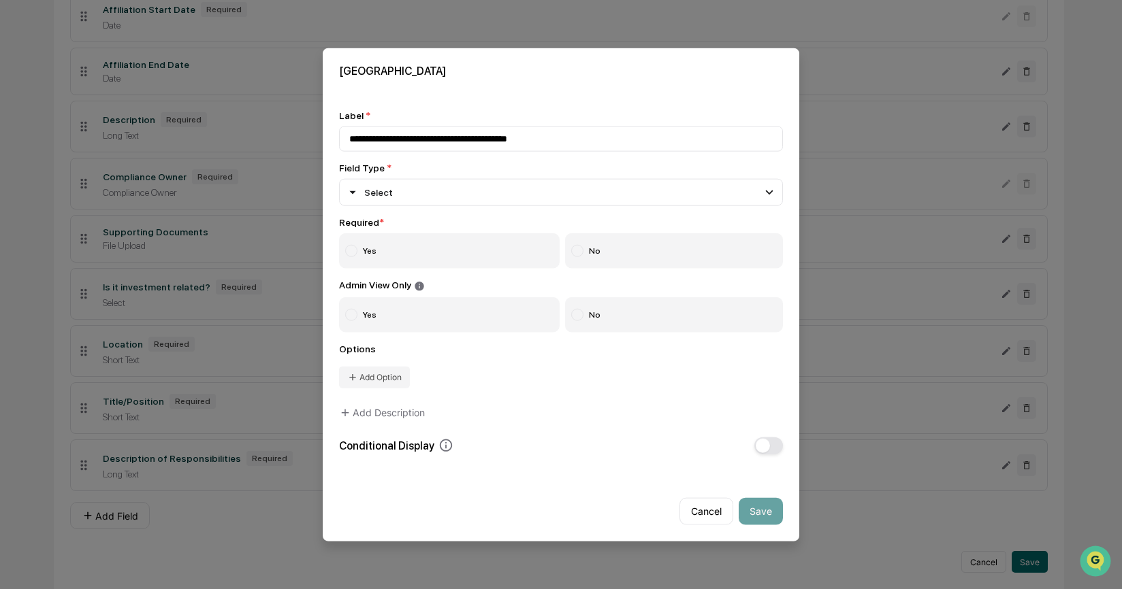
click at [413, 259] on label "Yes" at bounding box center [449, 250] width 221 height 35
drag, startPoint x: 621, startPoint y: 319, endPoint x: 610, endPoint y: 320, distance: 10.9
click at [620, 319] on label "No" at bounding box center [674, 314] width 218 height 35
click at [385, 380] on button "Add Option" at bounding box center [374, 377] width 71 height 22
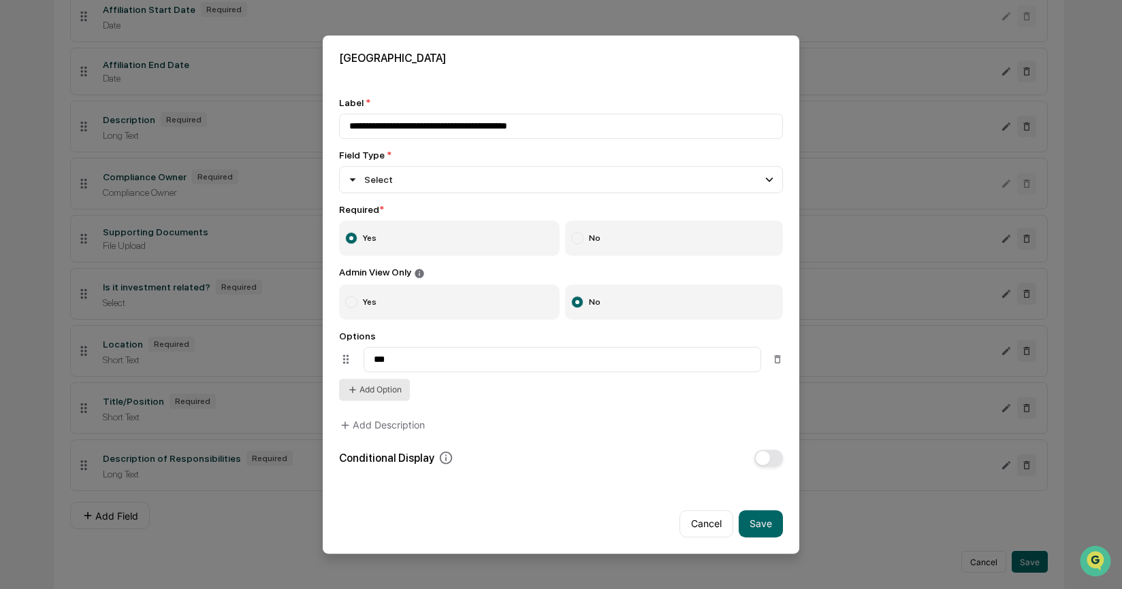
type input "***"
click at [385, 400] on button "Add Option" at bounding box center [374, 390] width 71 height 22
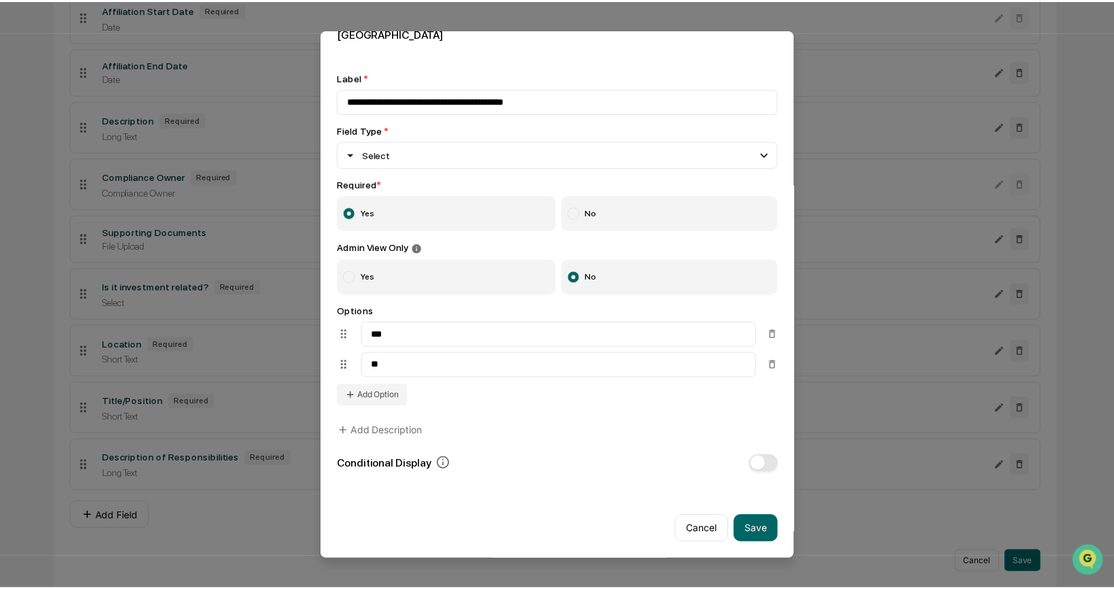
scroll to position [24, 0]
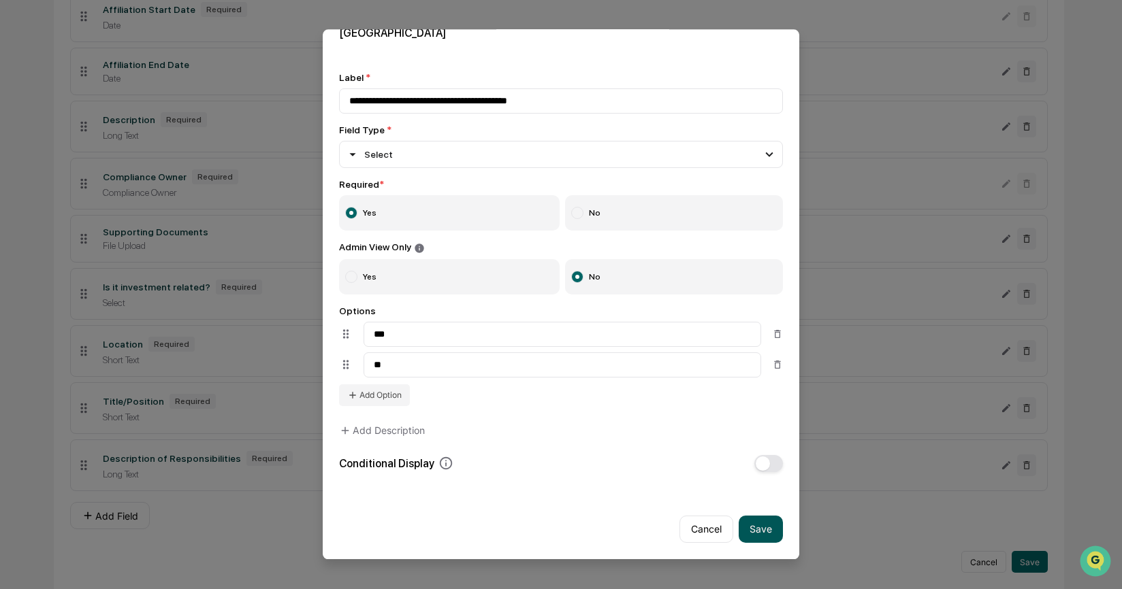
type input "**"
click at [751, 528] on button "Save" at bounding box center [761, 529] width 44 height 27
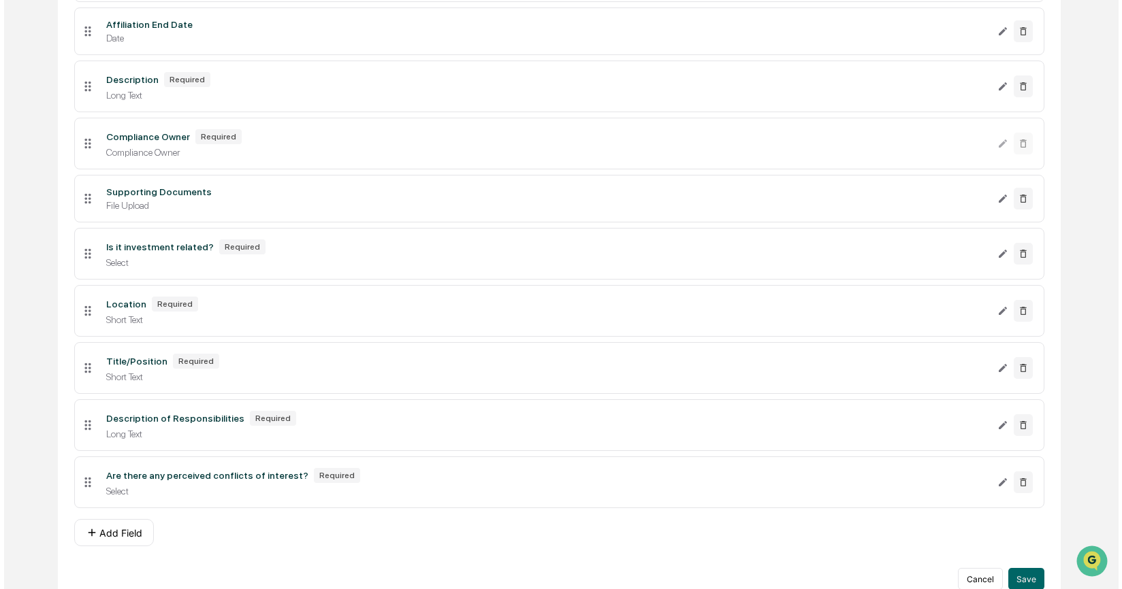
scroll to position [451, 0]
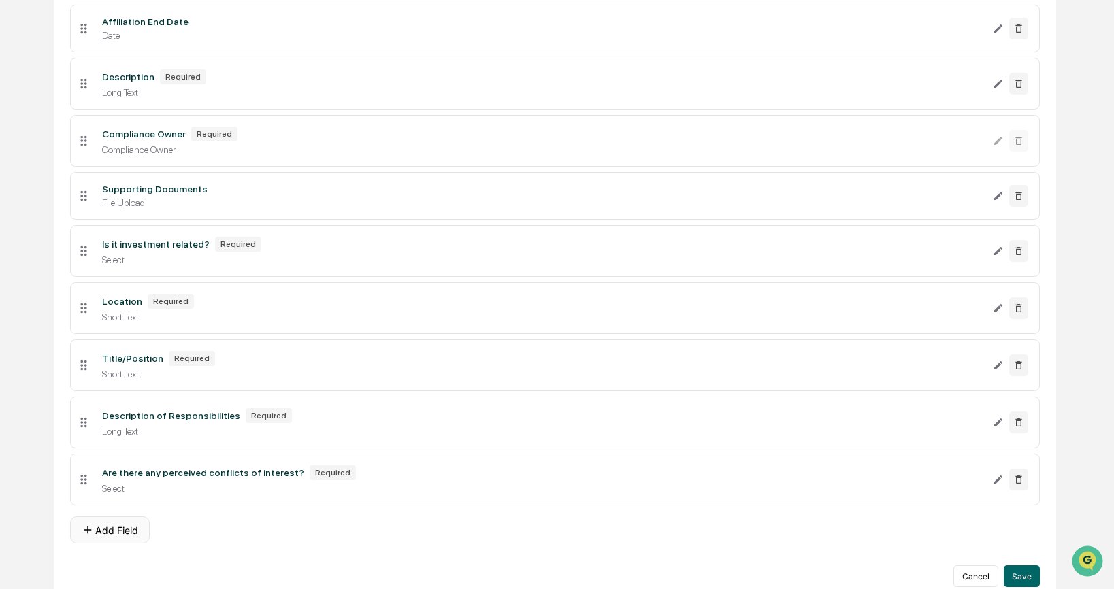
click at [129, 543] on button "Add Field" at bounding box center [110, 530] width 80 height 27
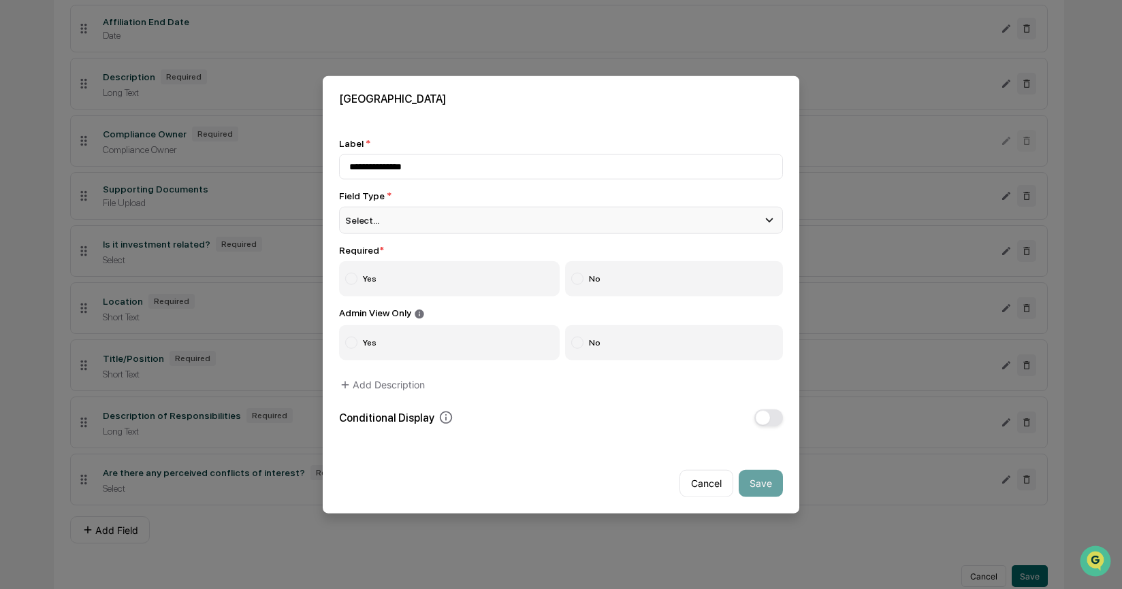
type input "**********"
click at [447, 223] on div "Select..." at bounding box center [561, 220] width 444 height 27
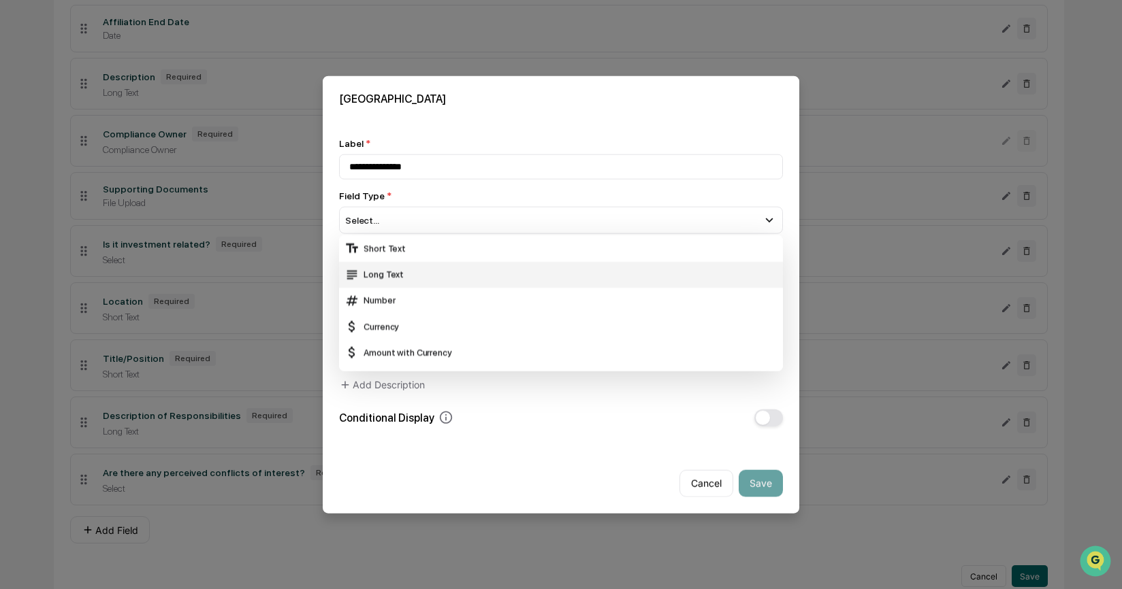
click at [443, 271] on div "Long Text" at bounding box center [560, 274] width 433 height 15
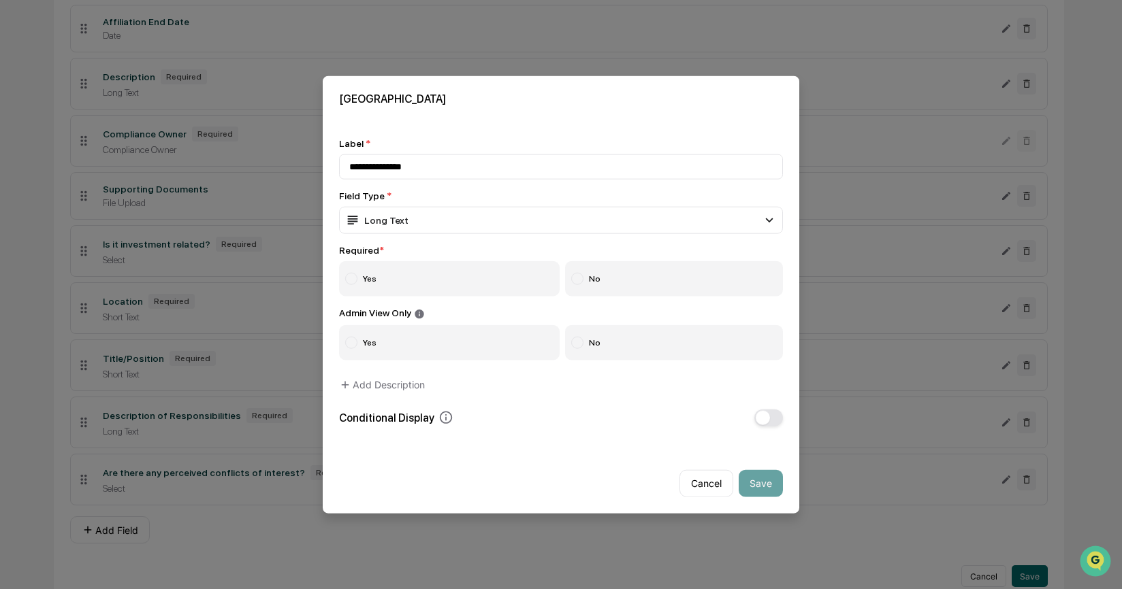
click at [424, 271] on label "Yes" at bounding box center [449, 278] width 221 height 35
click at [636, 344] on label "No" at bounding box center [674, 342] width 218 height 35
click at [766, 419] on span "button" at bounding box center [763, 417] width 14 height 14
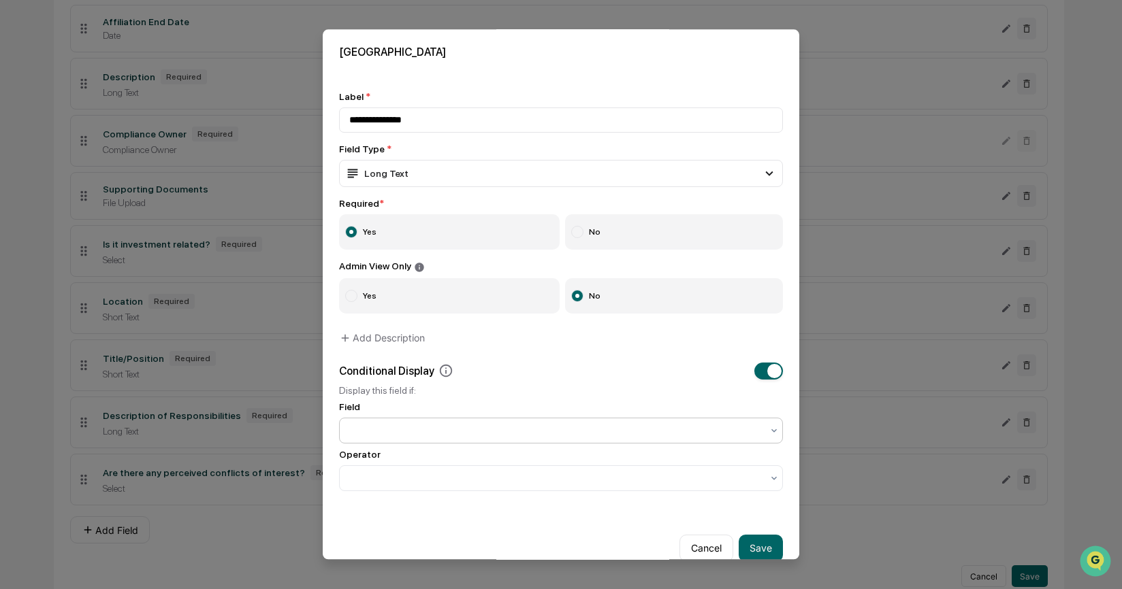
click at [527, 436] on div at bounding box center [555, 431] width 412 height 14
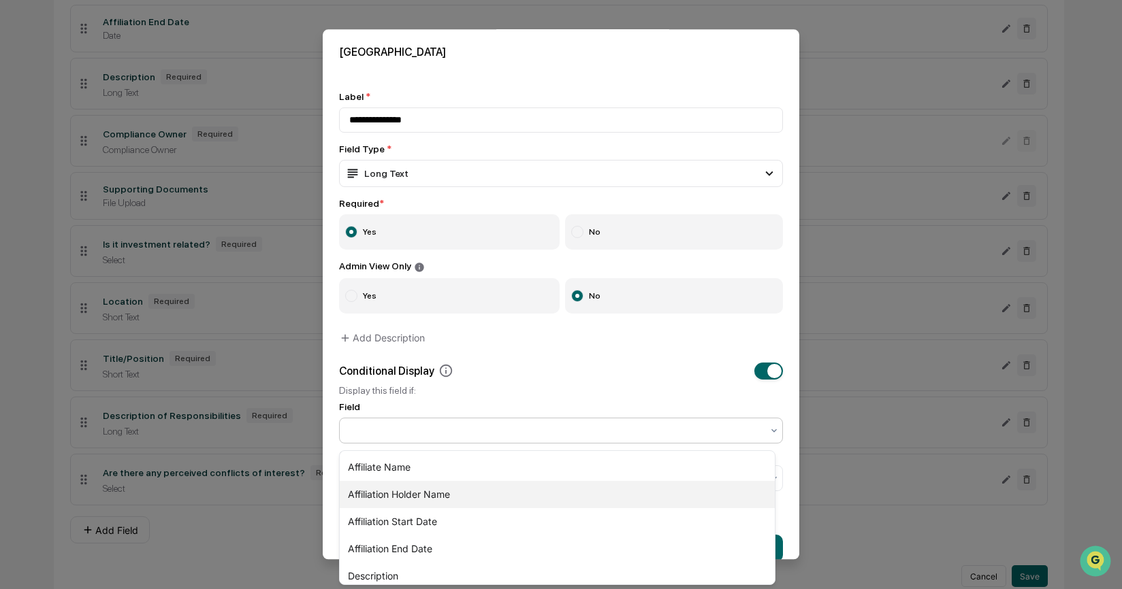
scroll to position [144, 0]
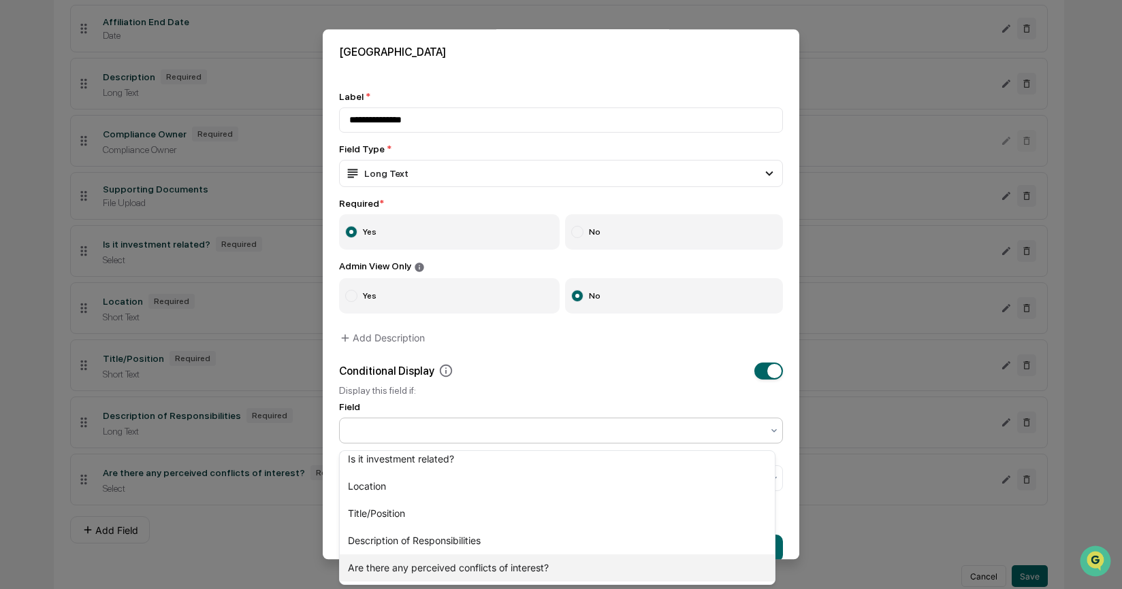
click at [504, 570] on div "Are there any perceived conflicts of interest?" at bounding box center [557, 568] width 435 height 27
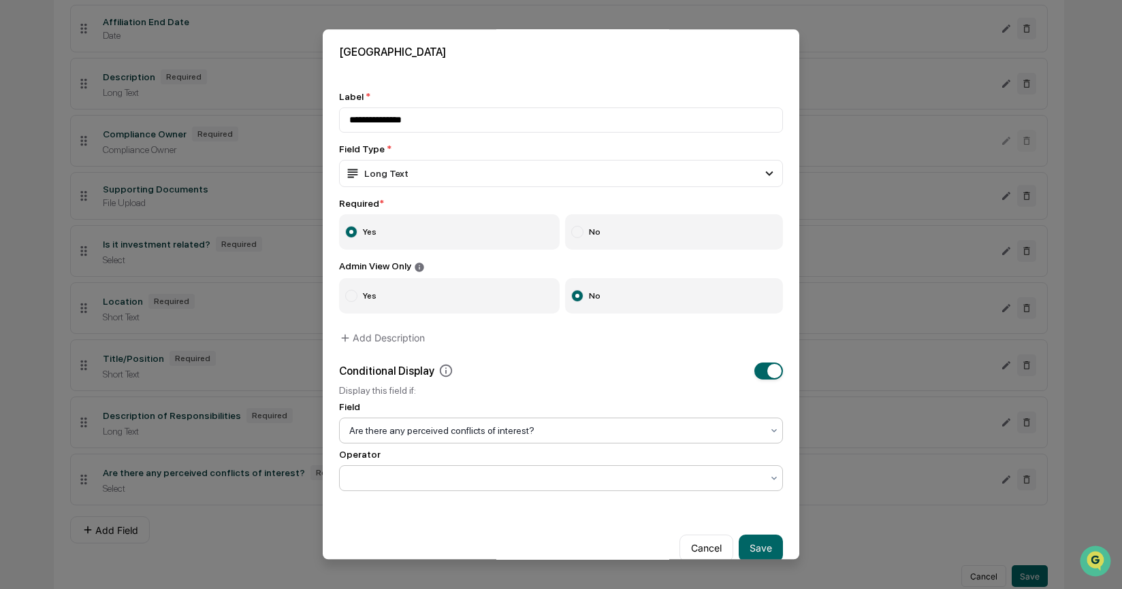
click at [500, 482] on div at bounding box center [555, 479] width 412 height 14
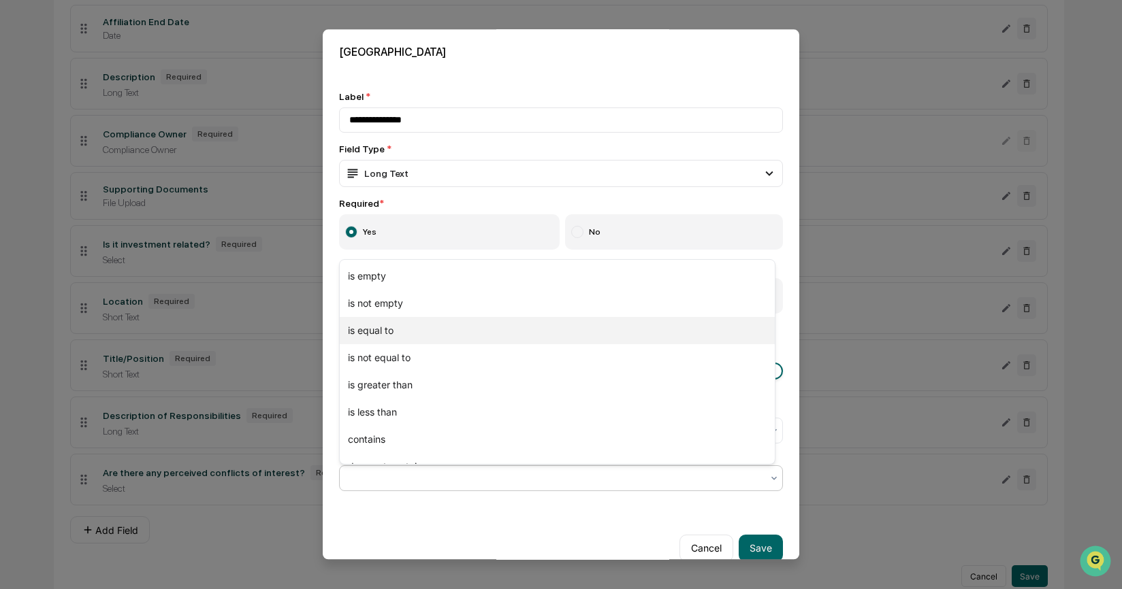
click at [487, 325] on div "is equal to" at bounding box center [557, 330] width 435 height 27
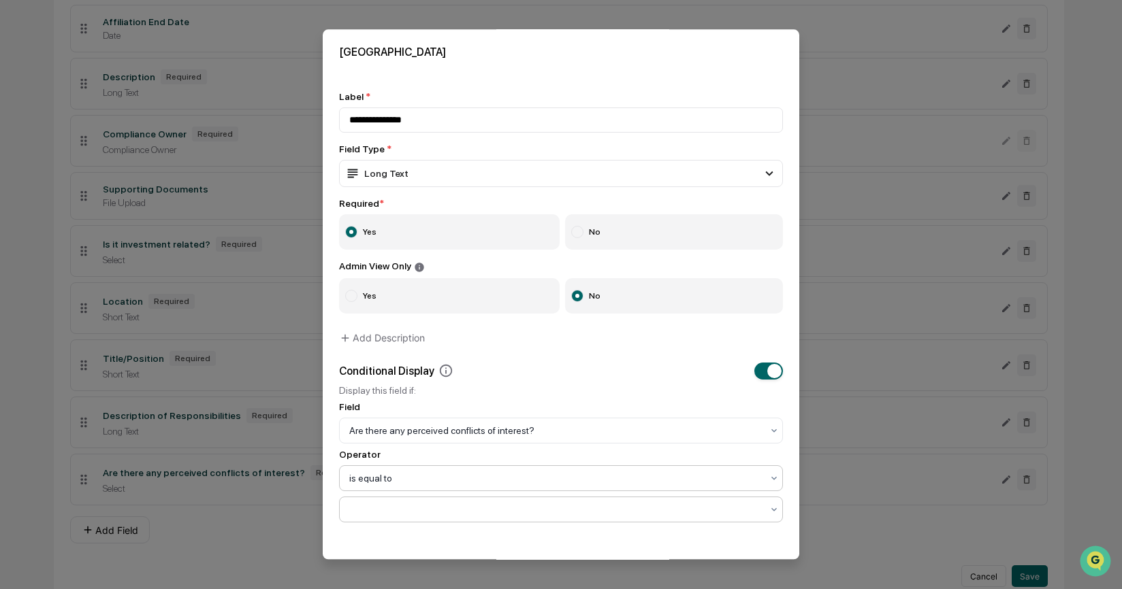
click at [511, 519] on div at bounding box center [555, 509] width 426 height 19
click at [470, 453] on div "Yes" at bounding box center [557, 451] width 435 height 27
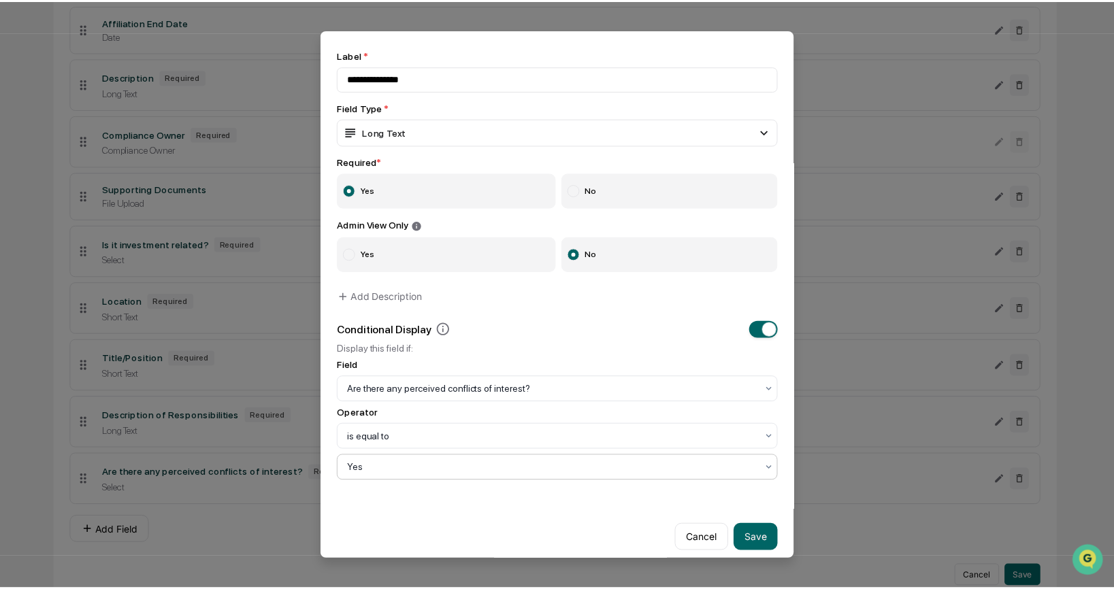
scroll to position [55, 0]
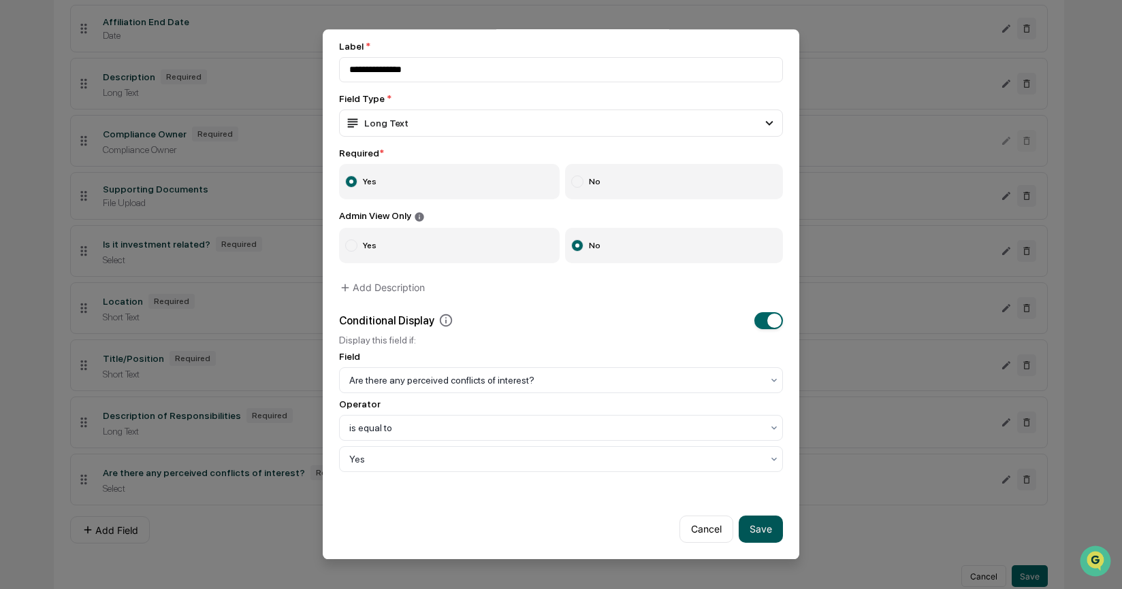
click at [760, 526] on button "Save" at bounding box center [761, 529] width 44 height 27
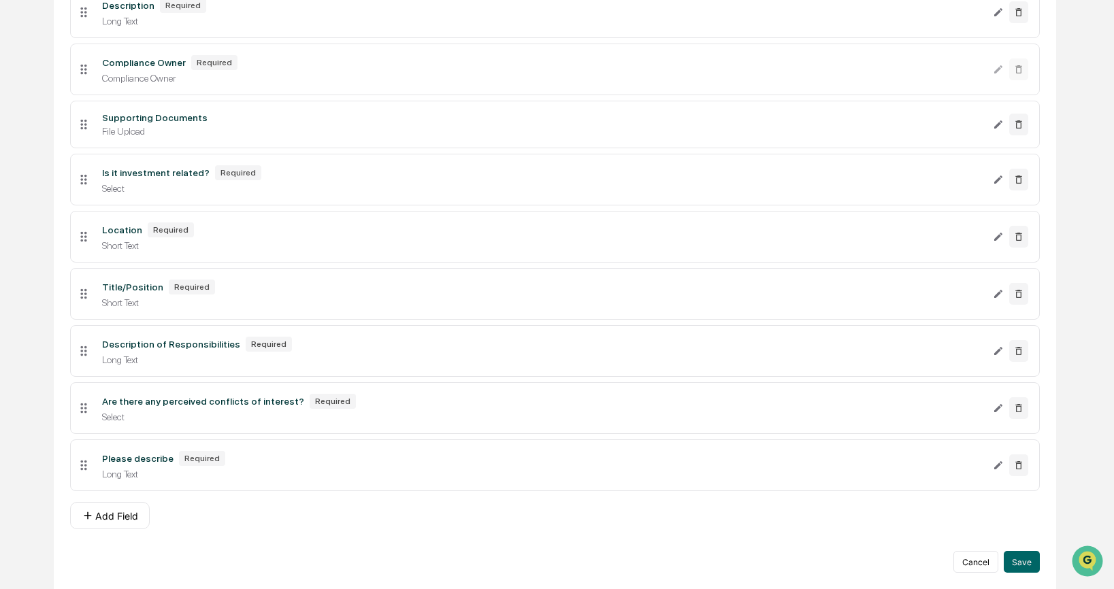
scroll to position [541, 0]
click at [125, 535] on div "**********" at bounding box center [555, 125] width 970 height 896
click at [125, 515] on button "Add Field" at bounding box center [110, 515] width 80 height 27
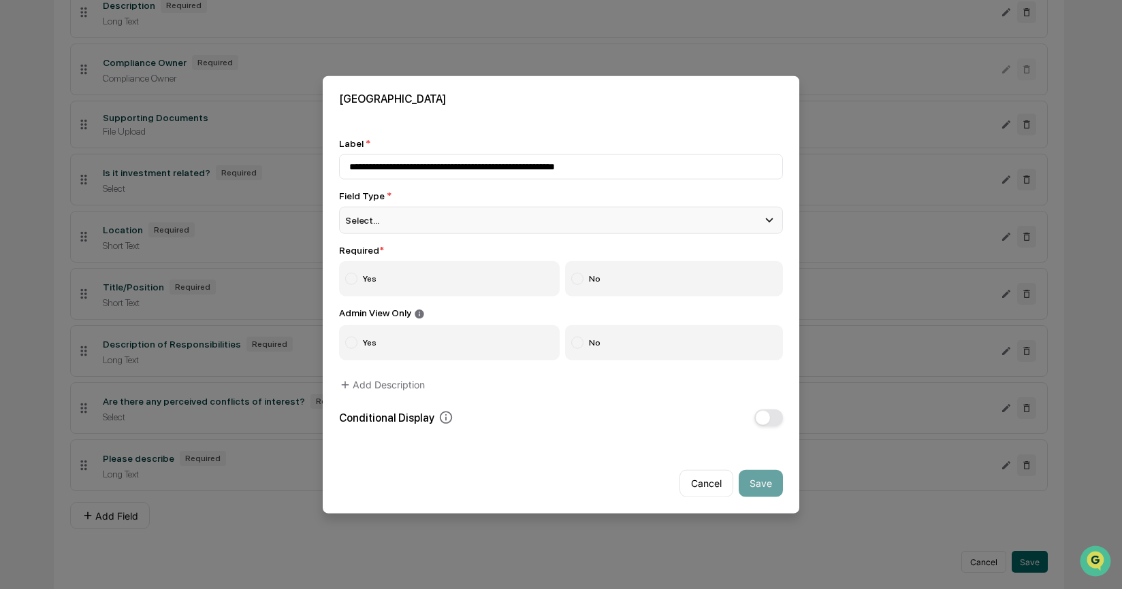
type input "**********"
click at [401, 216] on div "Select..." at bounding box center [561, 220] width 444 height 27
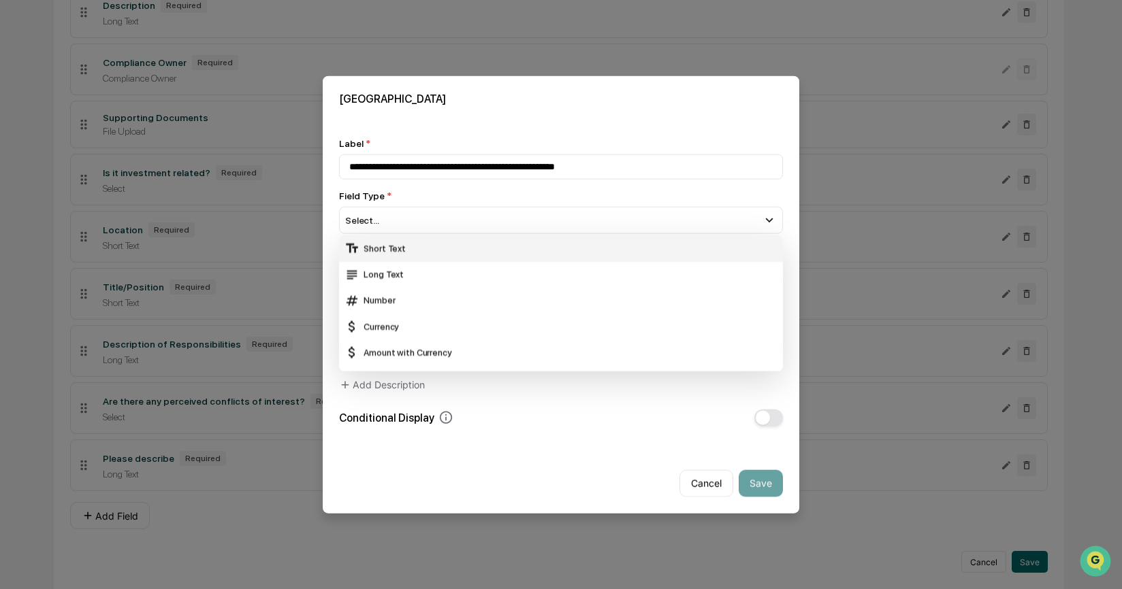
click at [408, 253] on div "Short Text" at bounding box center [560, 248] width 433 height 15
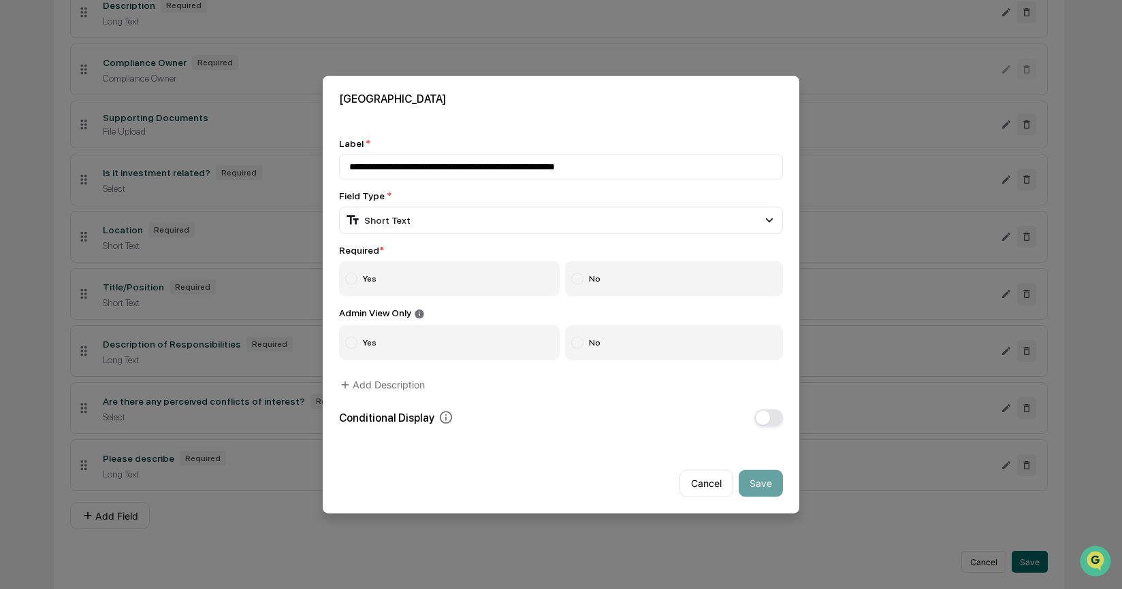
drag, startPoint x: 404, startPoint y: 278, endPoint x: 506, endPoint y: 336, distance: 116.8
click at [405, 278] on label "Yes" at bounding box center [449, 278] width 221 height 35
click at [724, 356] on label "No" at bounding box center [674, 342] width 218 height 35
click at [766, 487] on button "Save" at bounding box center [761, 483] width 44 height 27
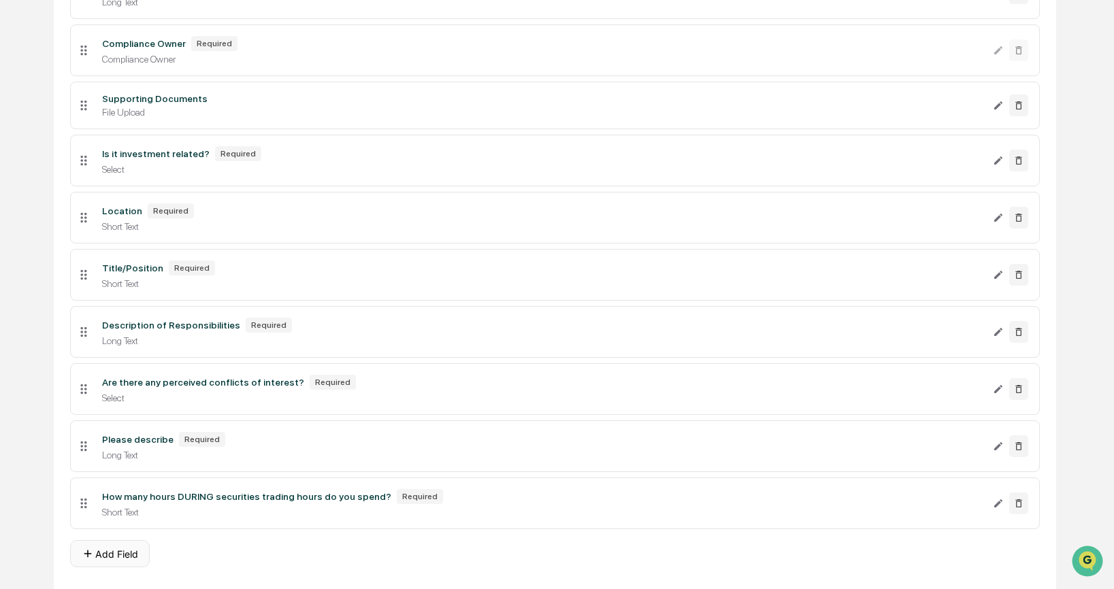
click at [131, 568] on button "Add Field" at bounding box center [110, 553] width 80 height 27
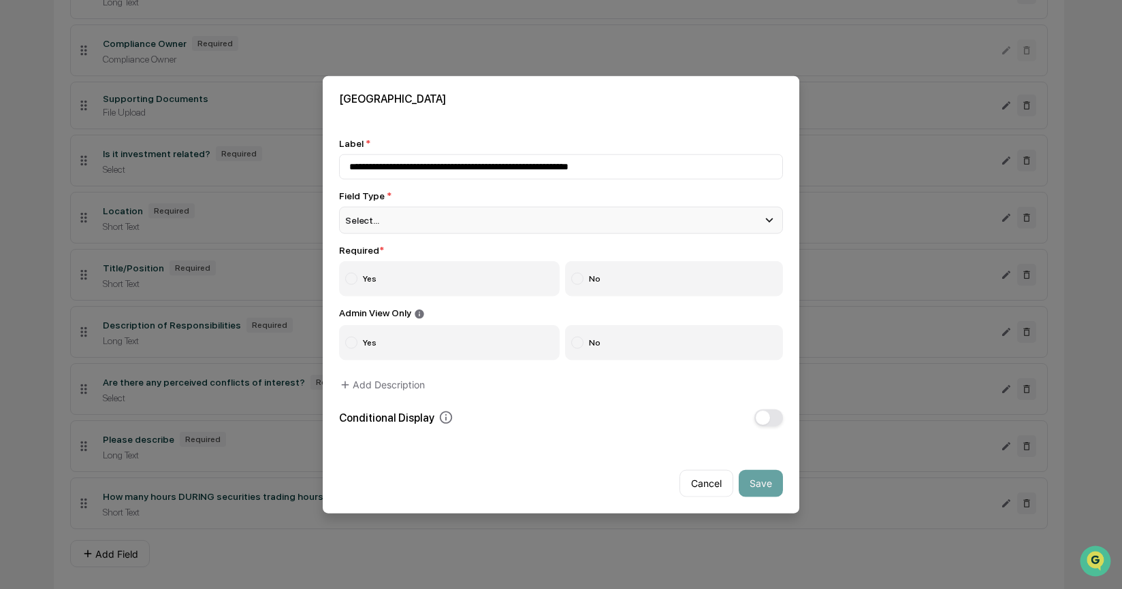
type input "**********"
click at [489, 227] on div "Select..." at bounding box center [561, 220] width 444 height 27
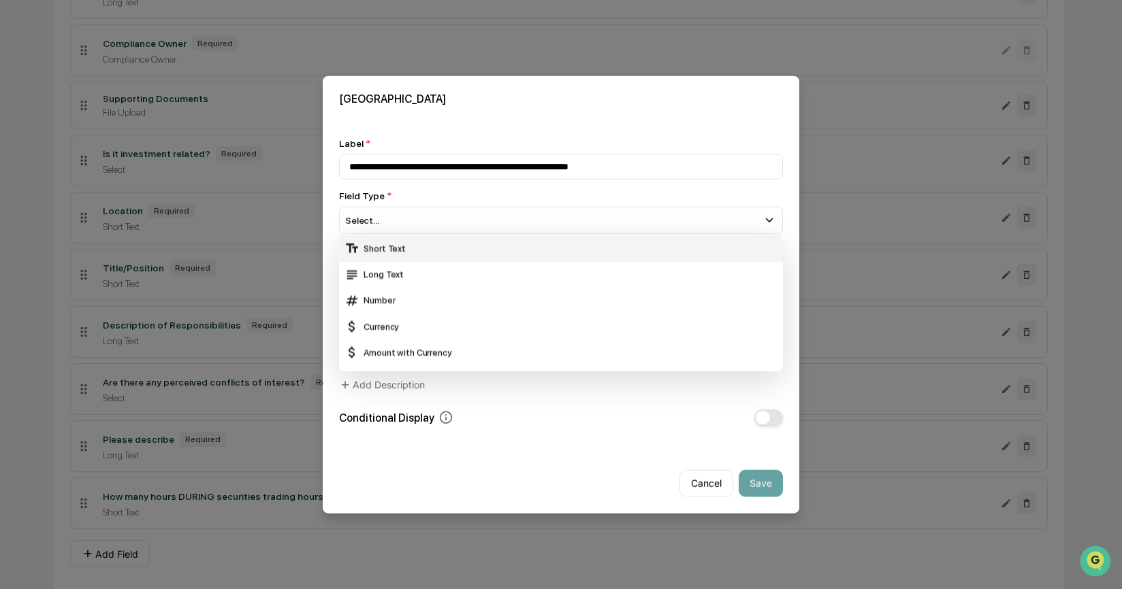
click at [490, 246] on div "Short Text" at bounding box center [560, 248] width 433 height 15
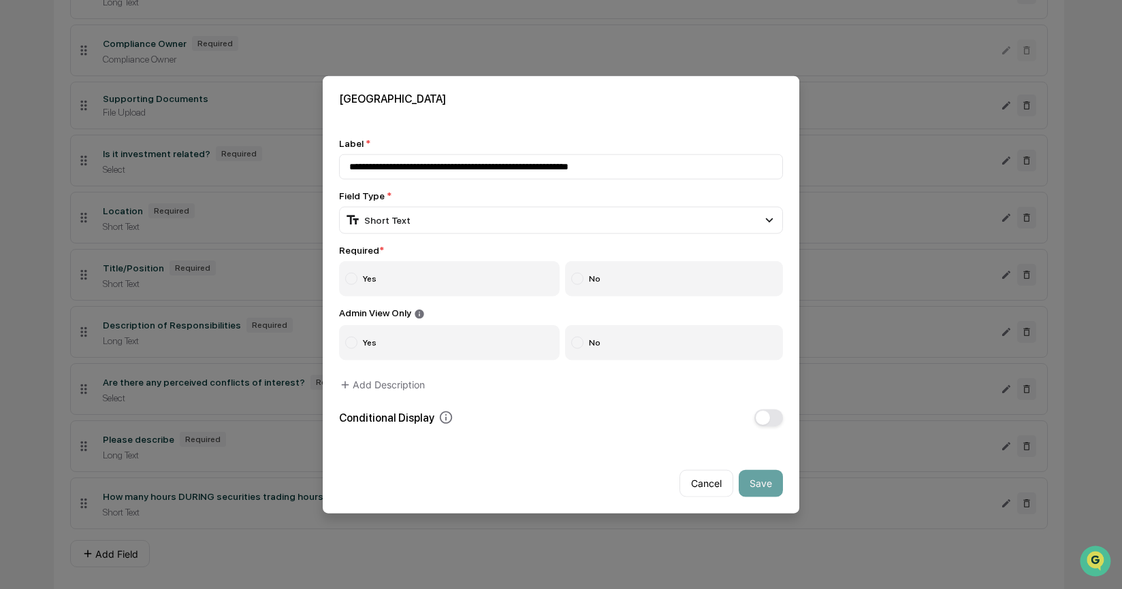
click at [465, 285] on label "Yes" at bounding box center [449, 278] width 221 height 35
click at [686, 349] on label "No" at bounding box center [674, 342] width 218 height 35
click at [775, 491] on button "Save" at bounding box center [761, 483] width 44 height 27
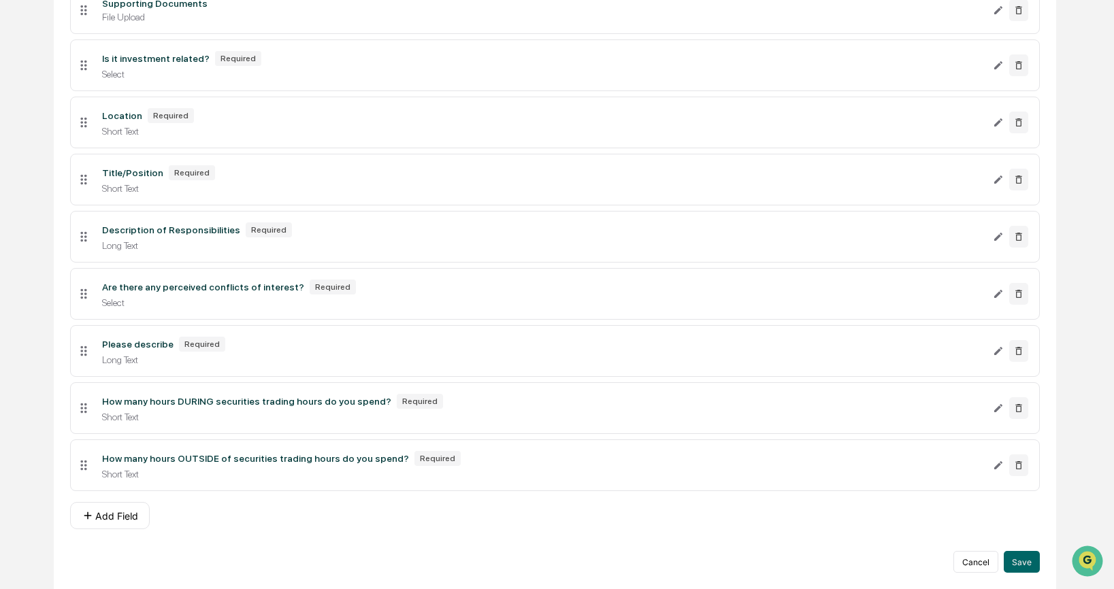
scroll to position [658, 0]
click at [237, 480] on li "How many hours OUTSIDE of securities trading hours do you spend? Required Short…" at bounding box center [555, 466] width 970 height 52
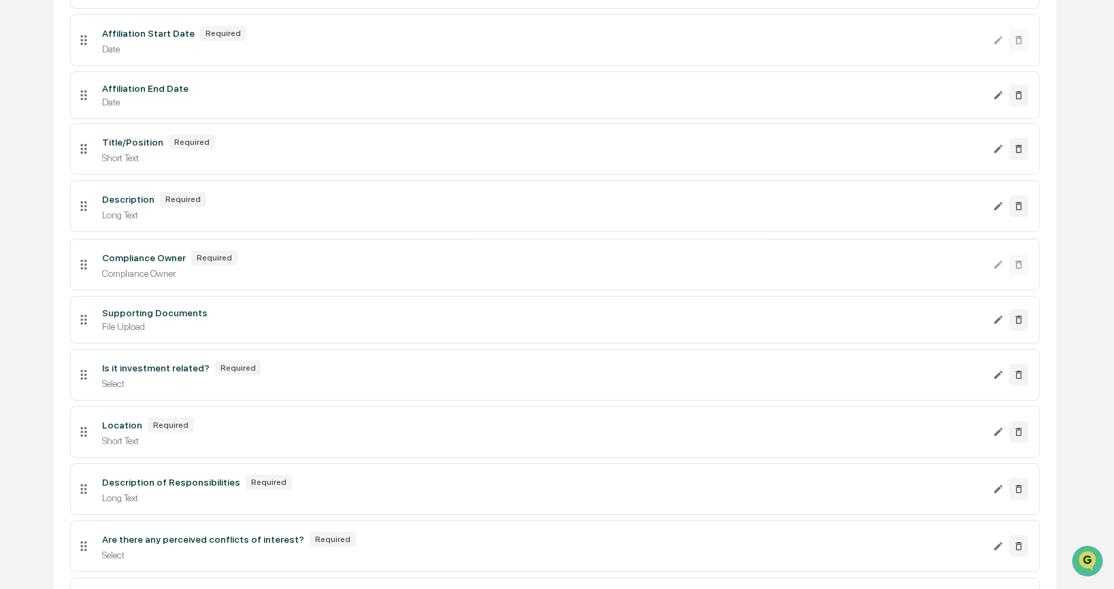
scroll to position [382, 0]
drag, startPoint x: 86, startPoint y: 306, endPoint x: 103, endPoint y: 162, distance: 144.7
click at [106, 162] on li "Title/Position Required Short Text" at bounding box center [555, 158] width 970 height 52
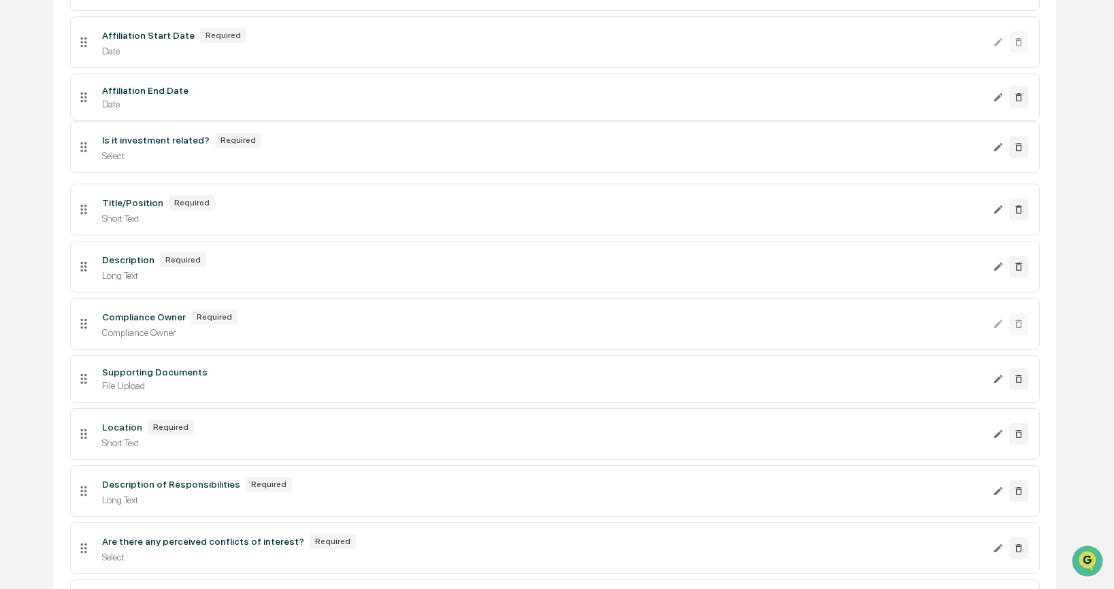
drag, startPoint x: 87, startPoint y: 392, endPoint x: 74, endPoint y: 157, distance: 235.9
click at [74, 157] on li "Is it investment related? Required Select" at bounding box center [555, 147] width 970 height 52
drag, startPoint x: 88, startPoint y: 449, endPoint x: 84, endPoint y: 218, distance: 230.8
click at [84, 216] on icon at bounding box center [83, 208] width 15 height 15
click at [1016, 328] on icon at bounding box center [1019, 324] width 6 height 8
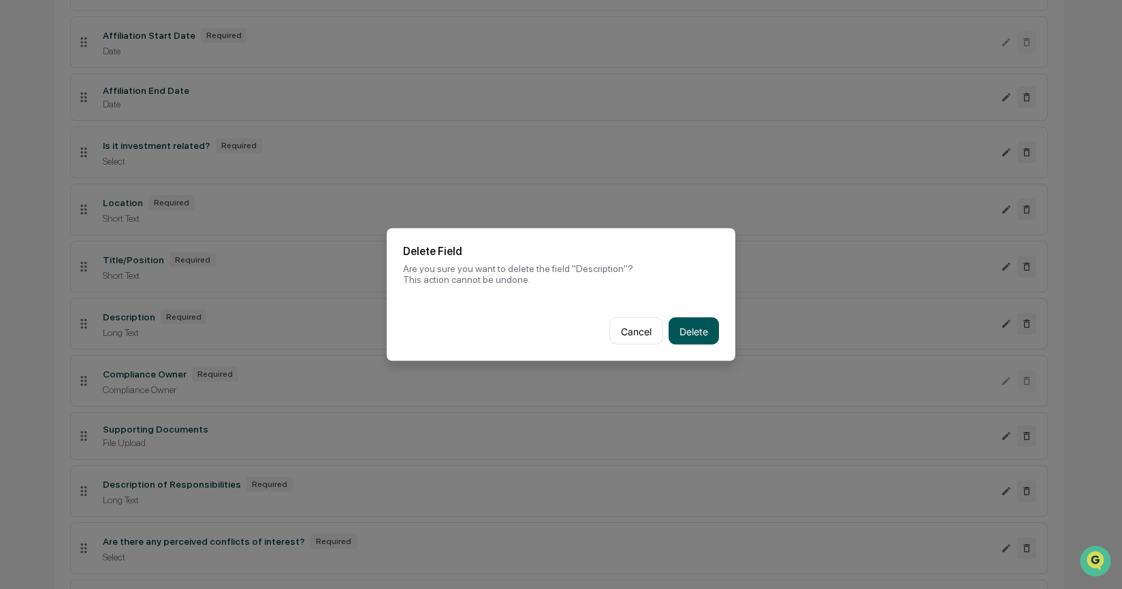
click at [691, 338] on button "Delete" at bounding box center [693, 331] width 50 height 27
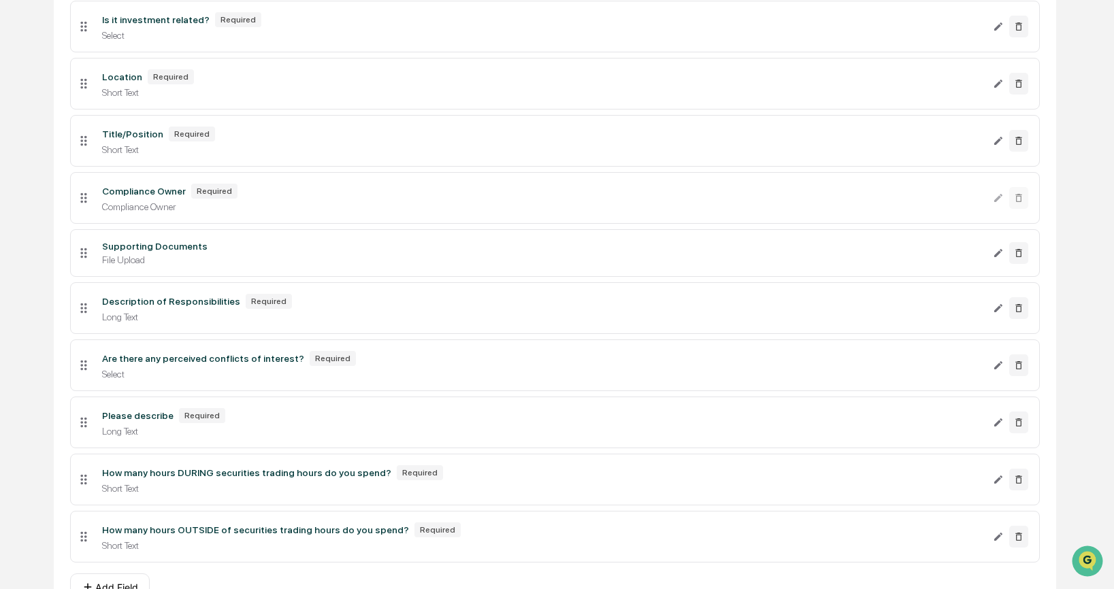
scroll to position [507, 0]
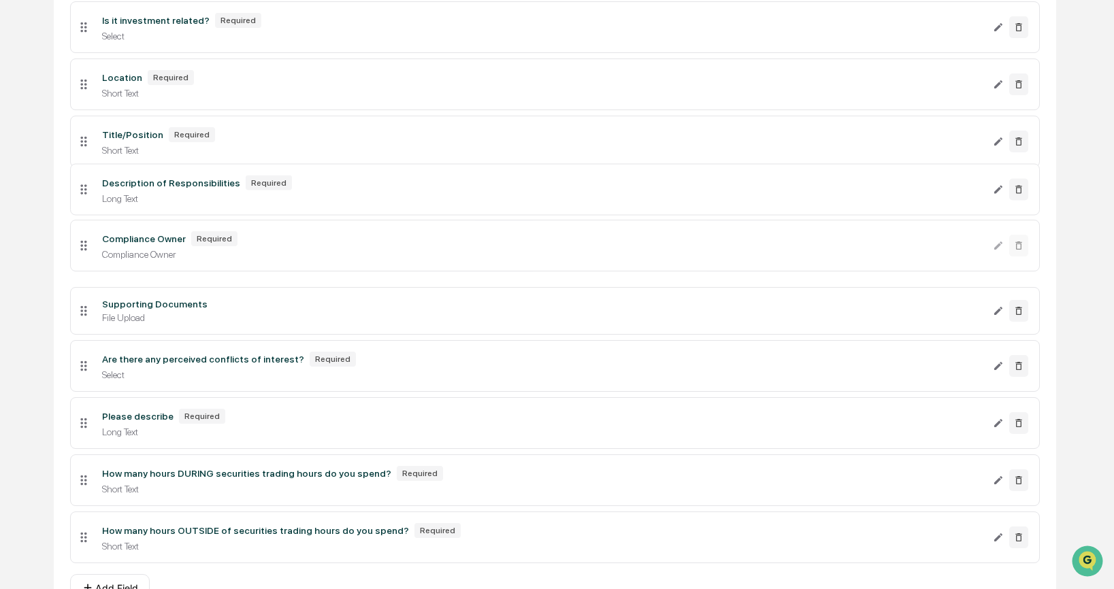
drag, startPoint x: 83, startPoint y: 319, endPoint x: 70, endPoint y: 203, distance: 117.1
click at [70, 203] on li "Description of Responsibilities Required Long Text" at bounding box center [555, 190] width 970 height 52
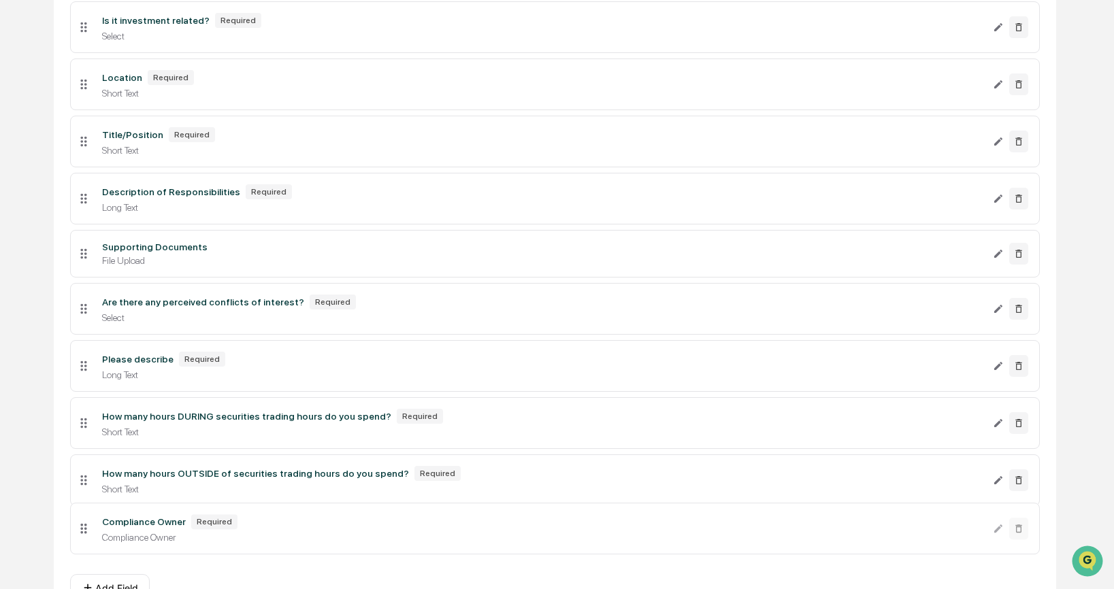
drag, startPoint x: 84, startPoint y: 269, endPoint x: 106, endPoint y: 549, distance: 280.5
click at [1011, 265] on button at bounding box center [1018, 254] width 19 height 22
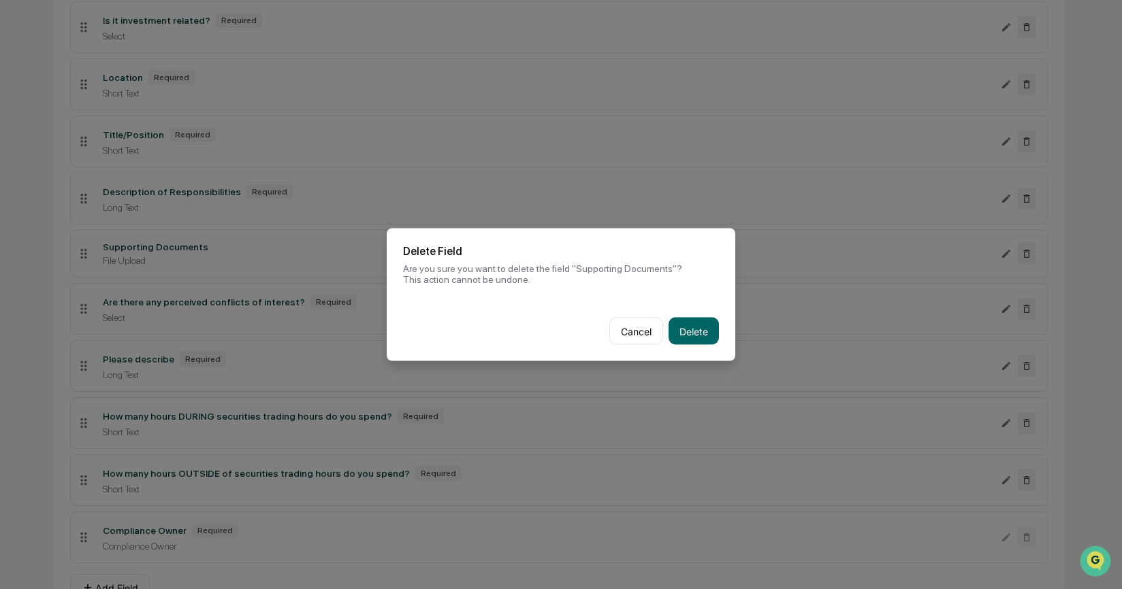
click at [697, 327] on button "Delete" at bounding box center [693, 331] width 50 height 27
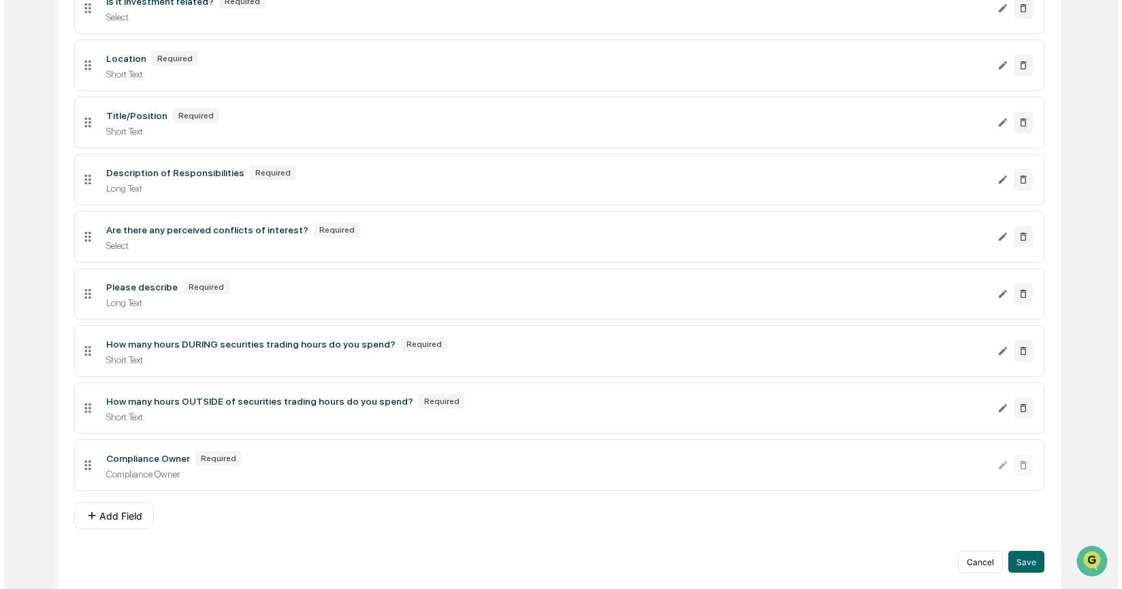
scroll to position [545, 0]
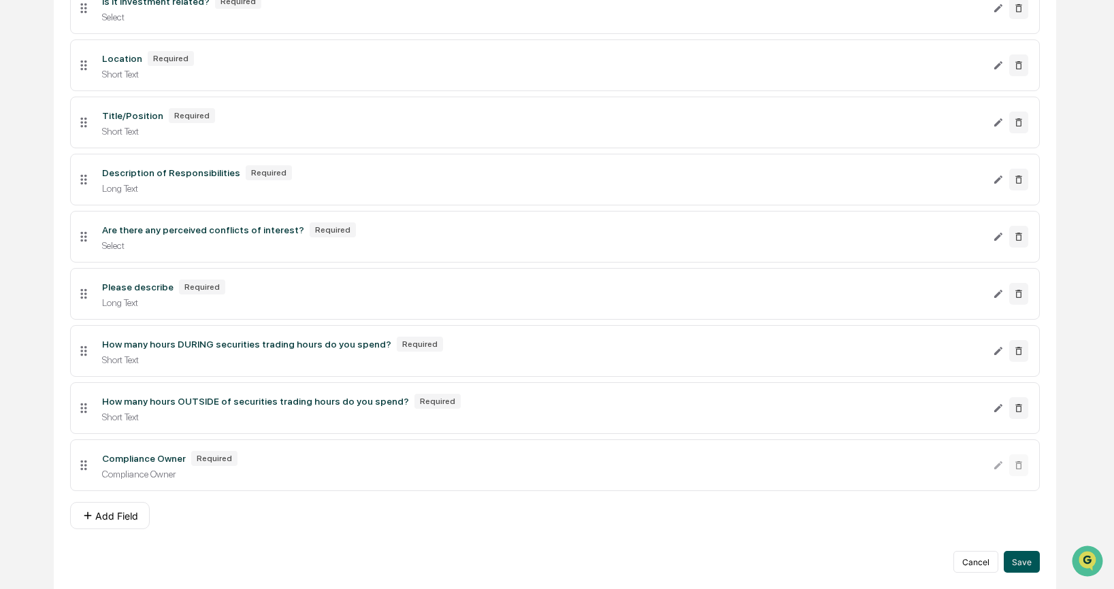
click at [1019, 561] on button "Save" at bounding box center [1022, 562] width 36 height 22
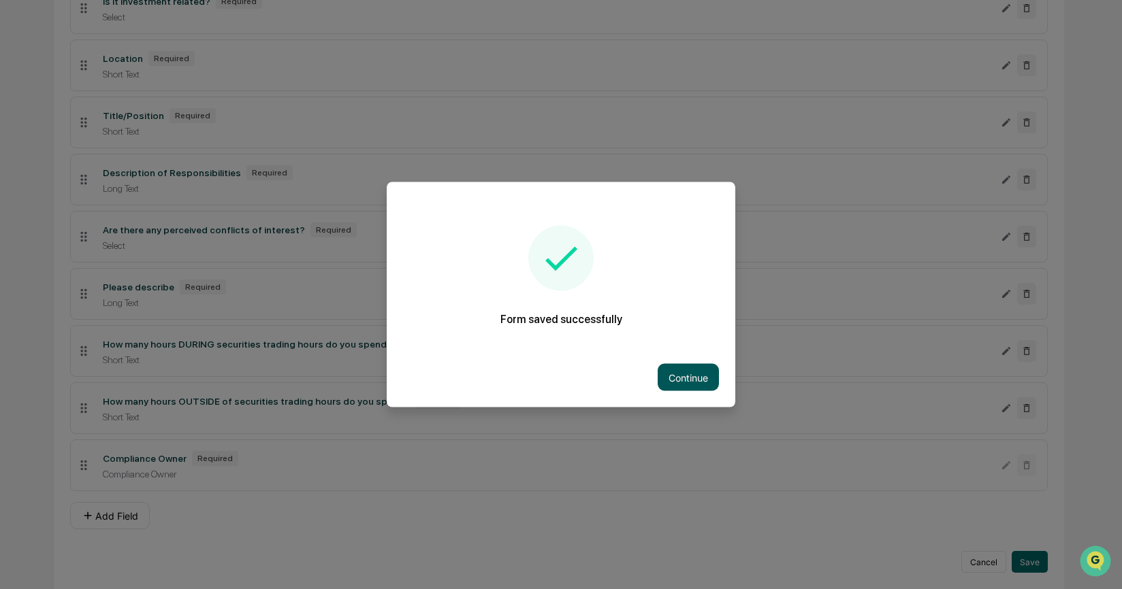
click at [705, 376] on button "Continue" at bounding box center [688, 377] width 61 height 27
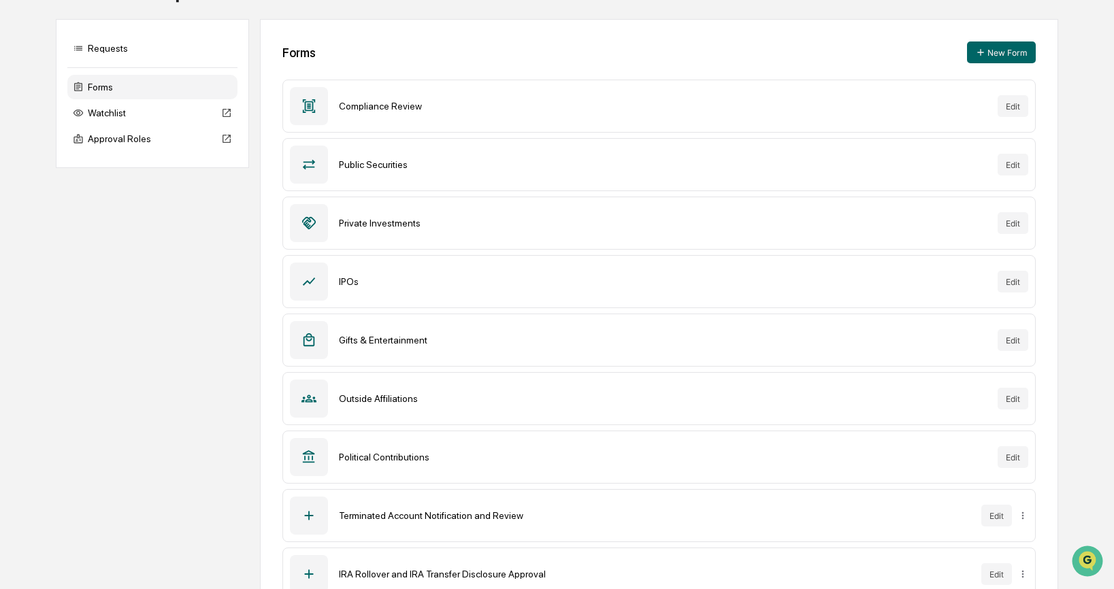
scroll to position [113, 0]
click at [1011, 402] on button "Edit" at bounding box center [1013, 398] width 31 height 22
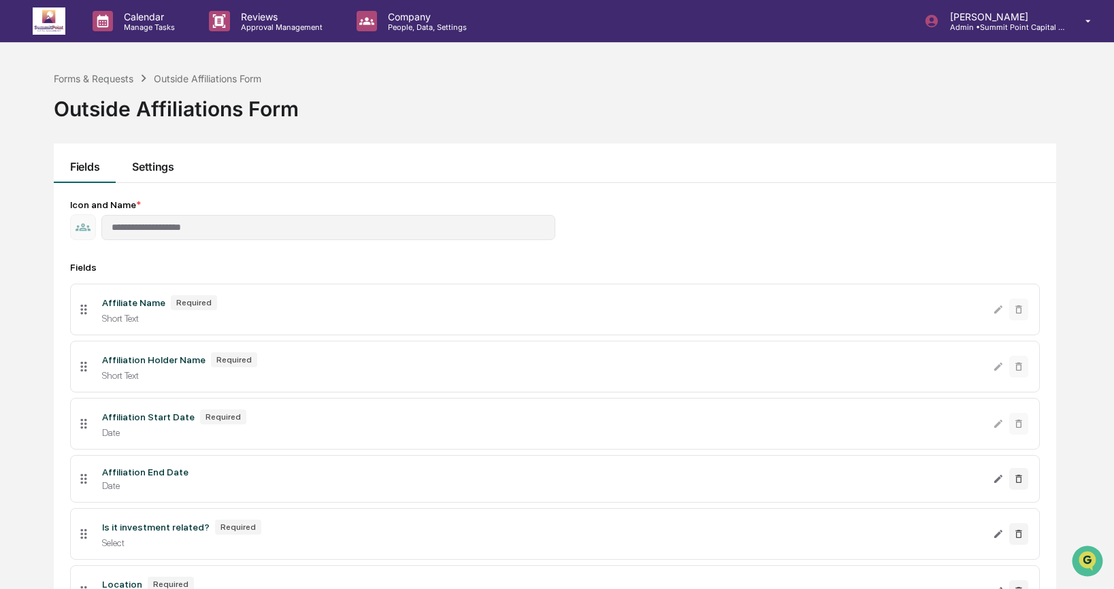
click at [162, 167] on button "Settings" at bounding box center [153, 163] width 74 height 39
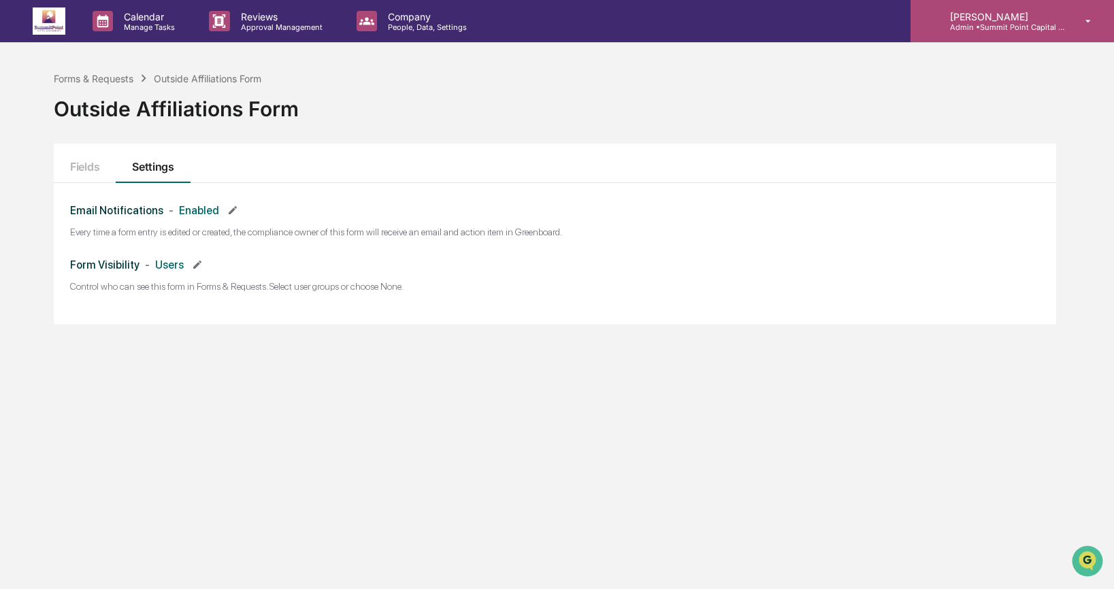
click at [985, 27] on p "Admin • [GEOGRAPHIC_DATA] Capital Management" at bounding box center [1002, 27] width 127 height 10
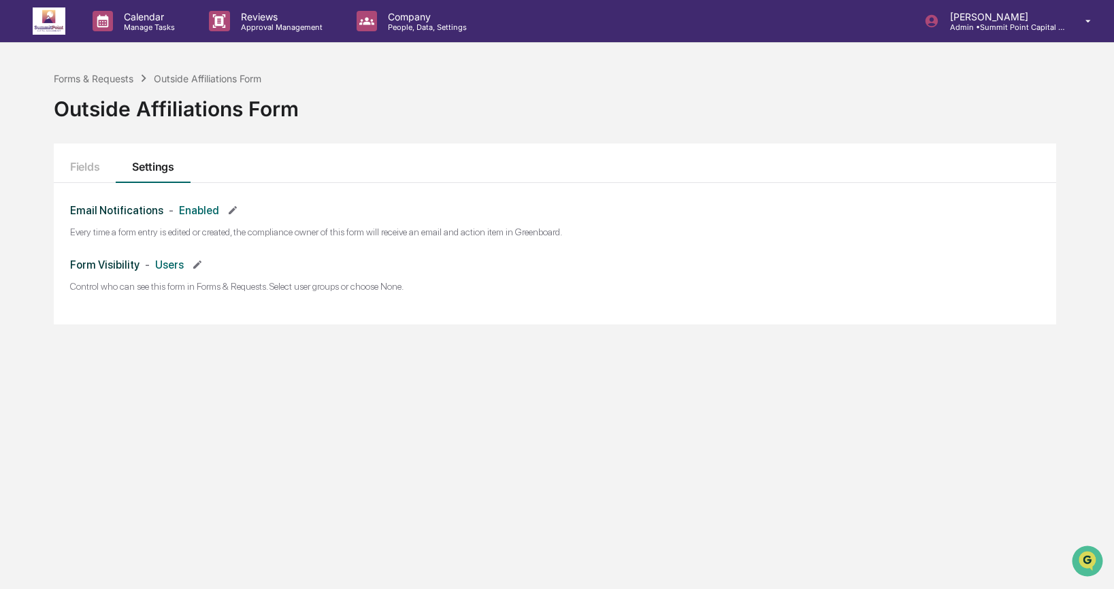
click at [40, 18] on img at bounding box center [49, 20] width 33 height 27
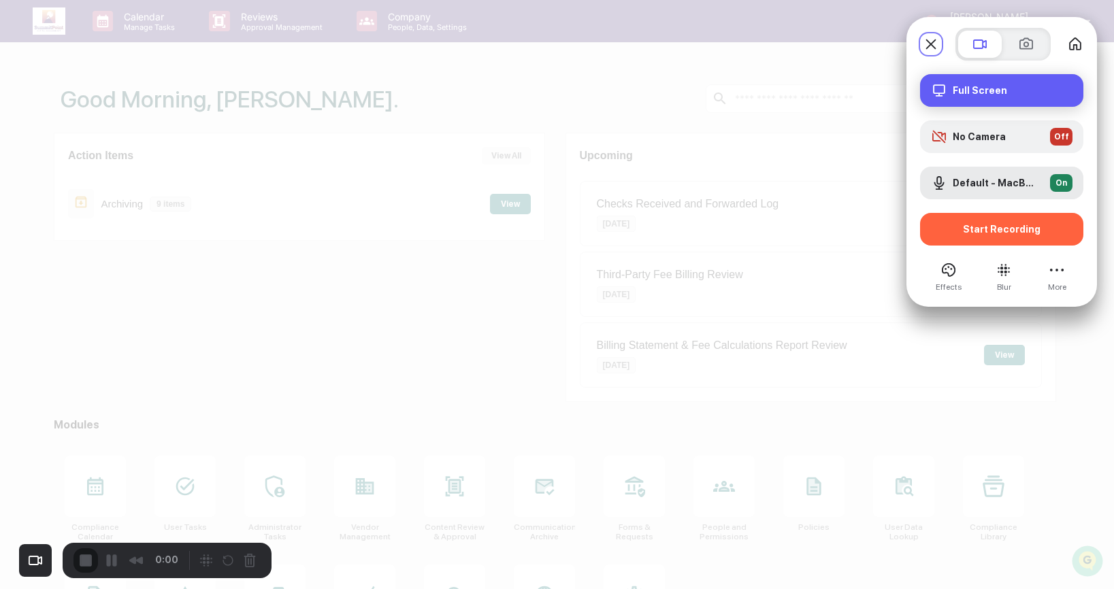
click at [989, 82] on div "Full Screen" at bounding box center [1001, 90] width 163 height 33
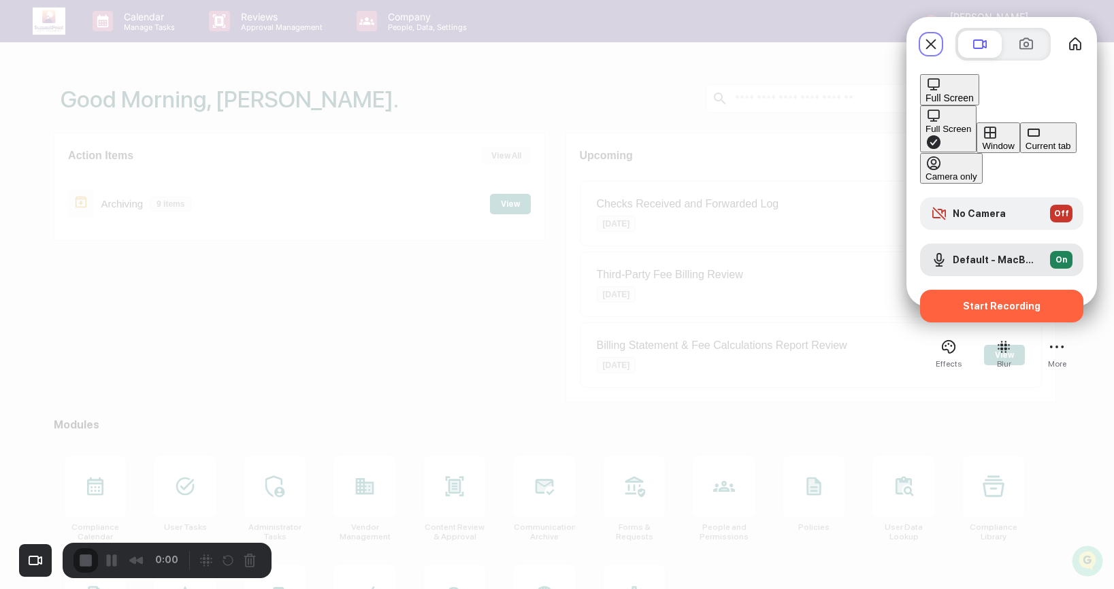
click at [982, 141] on div "Window" at bounding box center [998, 146] width 32 height 10
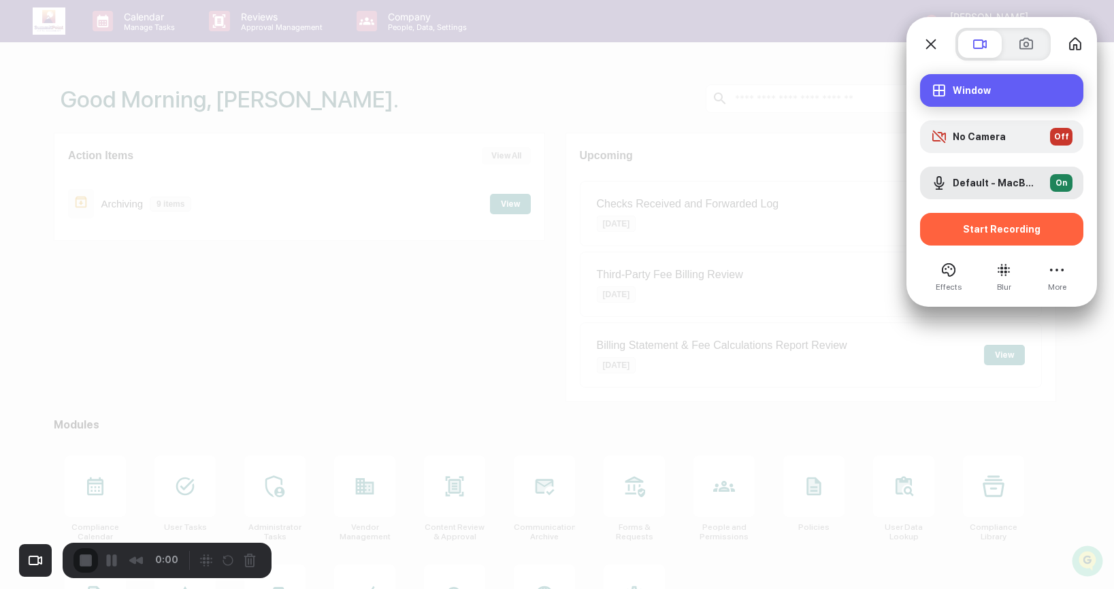
click at [975, 91] on span "Window" at bounding box center [1013, 90] width 120 height 11
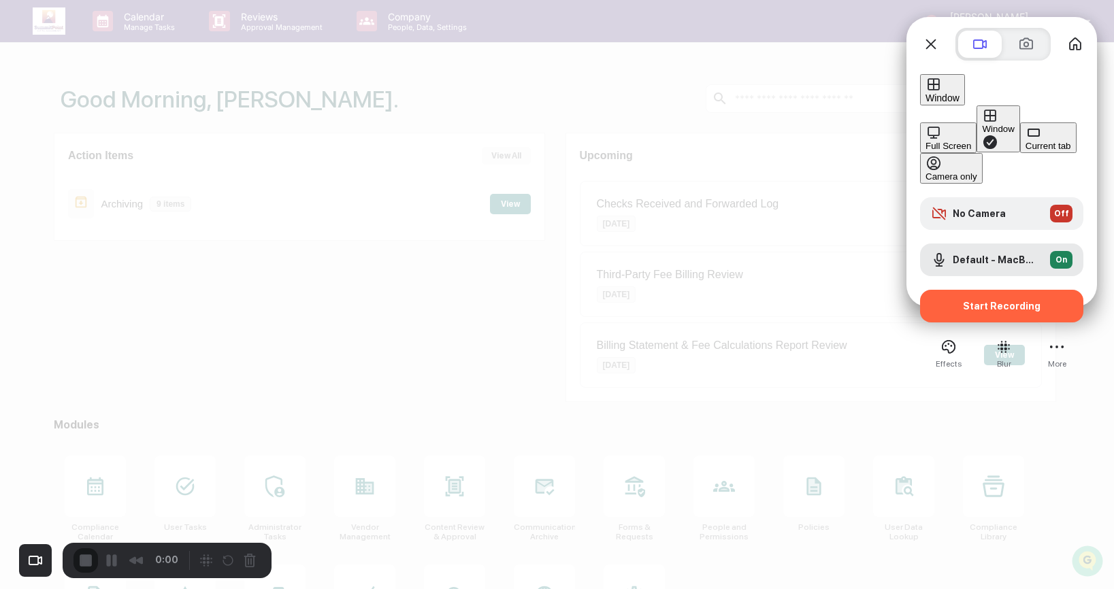
click at [1020, 149] on button "Current tab" at bounding box center [1048, 138] width 56 height 31
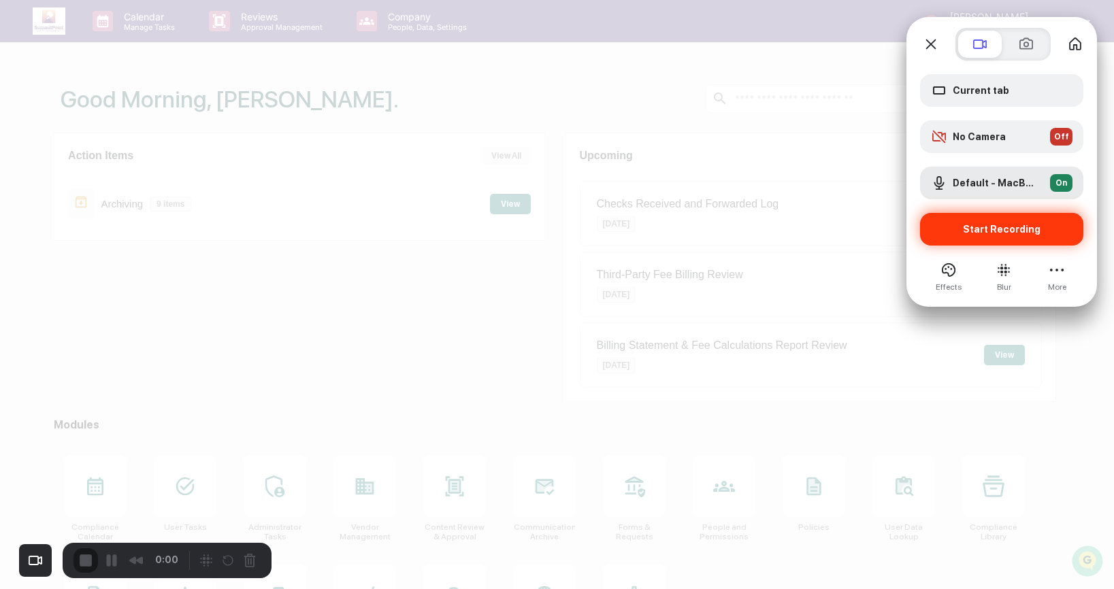
click at [1027, 234] on span "Start Recording" at bounding box center [1002, 229] width 78 height 11
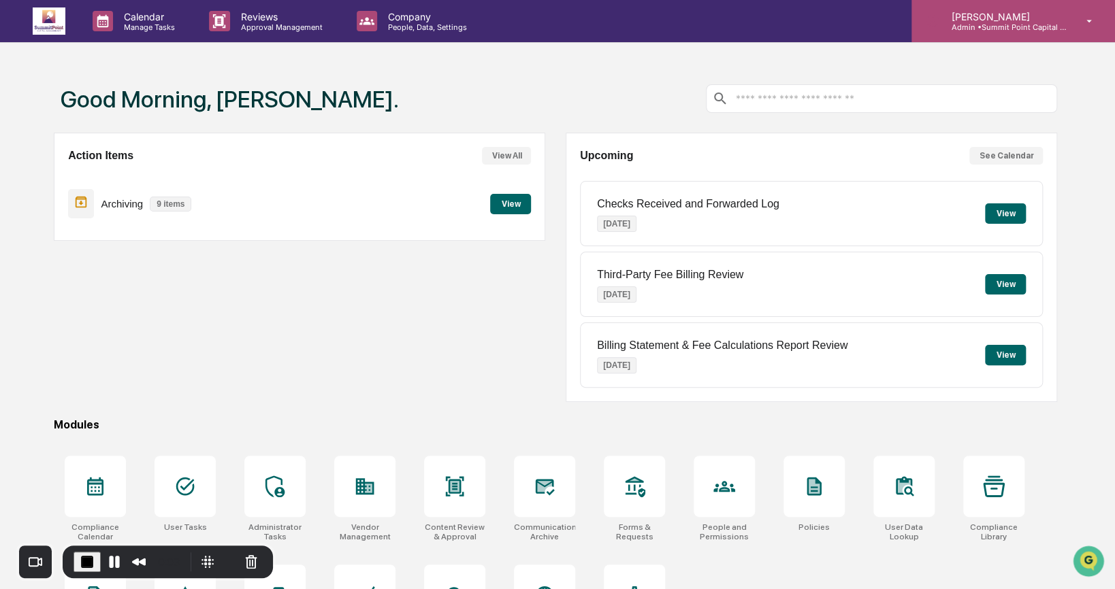
click at [1040, 22] on p "Admin • Summit Point Capital Management" at bounding box center [1003, 27] width 127 height 10
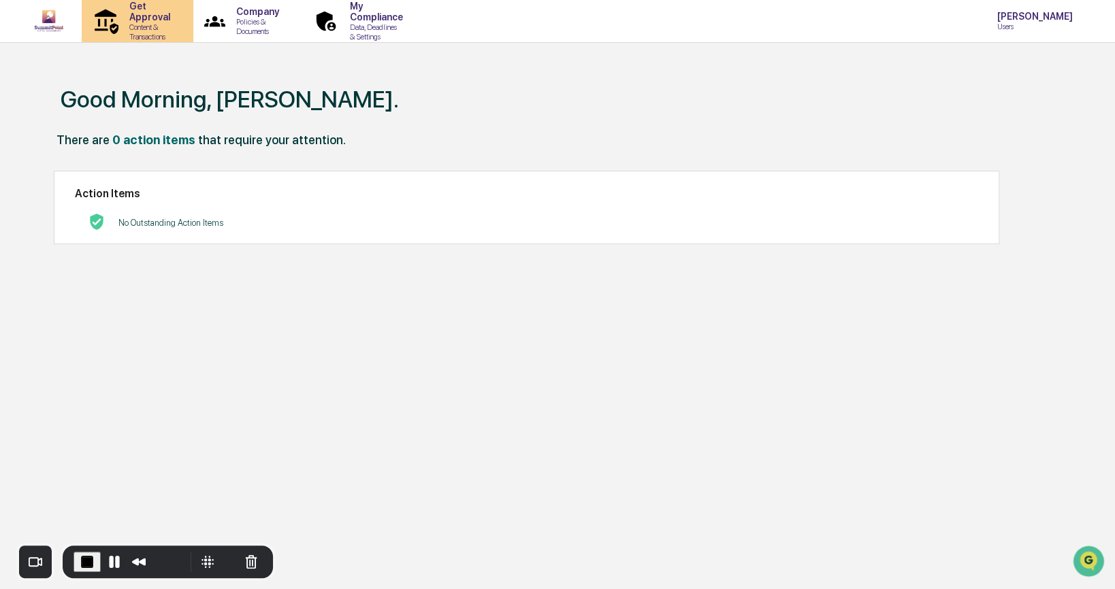
click at [150, 18] on p "Get Approval" at bounding box center [147, 12] width 59 height 22
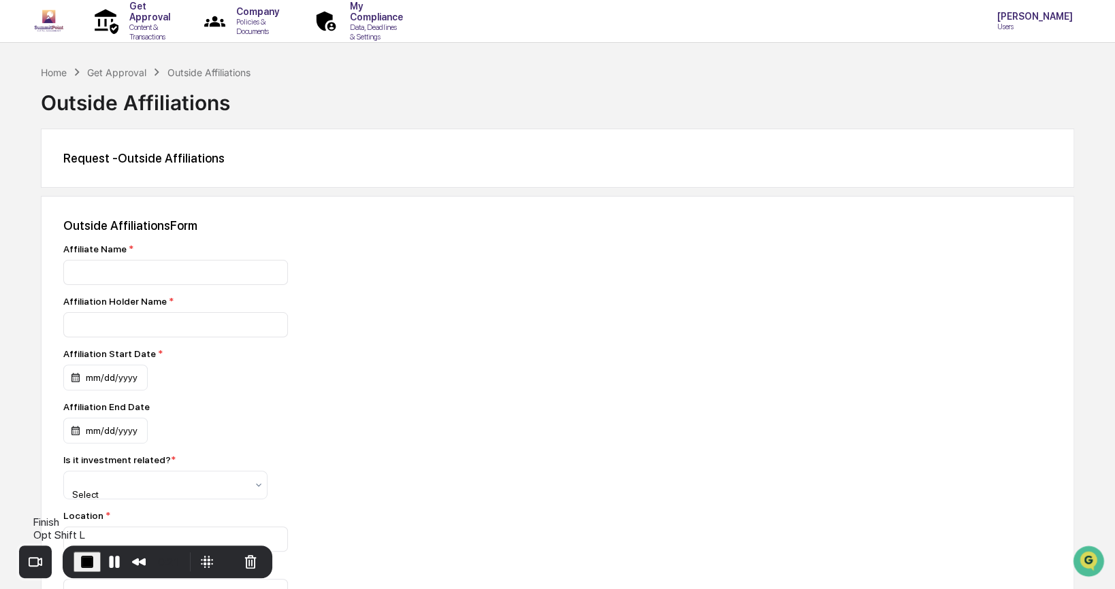
click at [89, 558] on span "End Recording" at bounding box center [87, 562] width 16 height 16
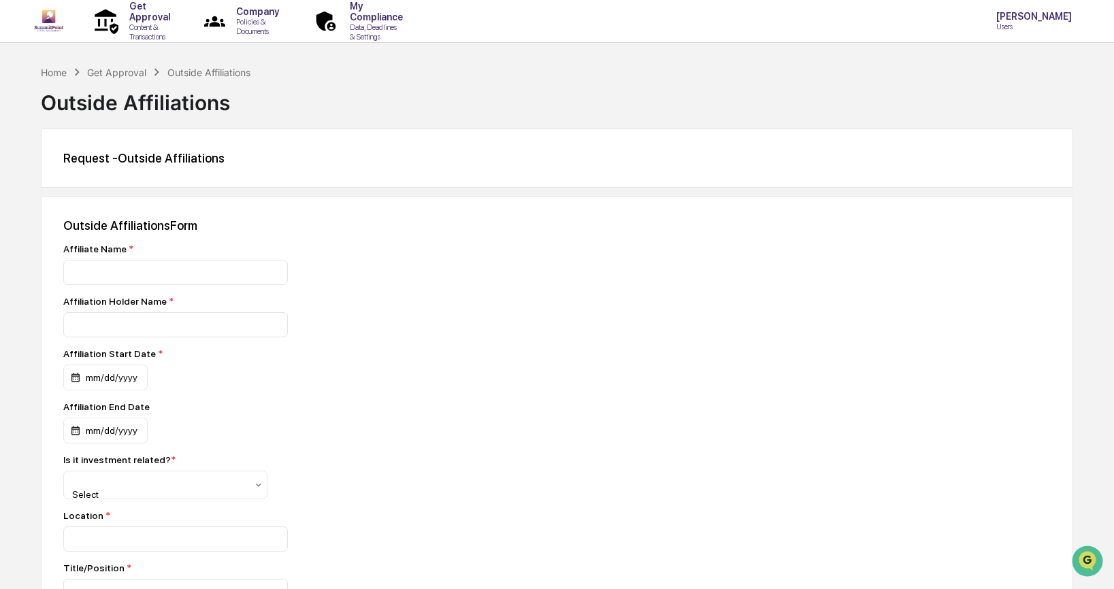
drag, startPoint x: 1014, startPoint y: 27, endPoint x: 1010, endPoint y: 52, distance: 25.5
click at [1014, 27] on p "Users" at bounding box center [1032, 27] width 93 height 10
